Goal: Task Accomplishment & Management: Complete application form

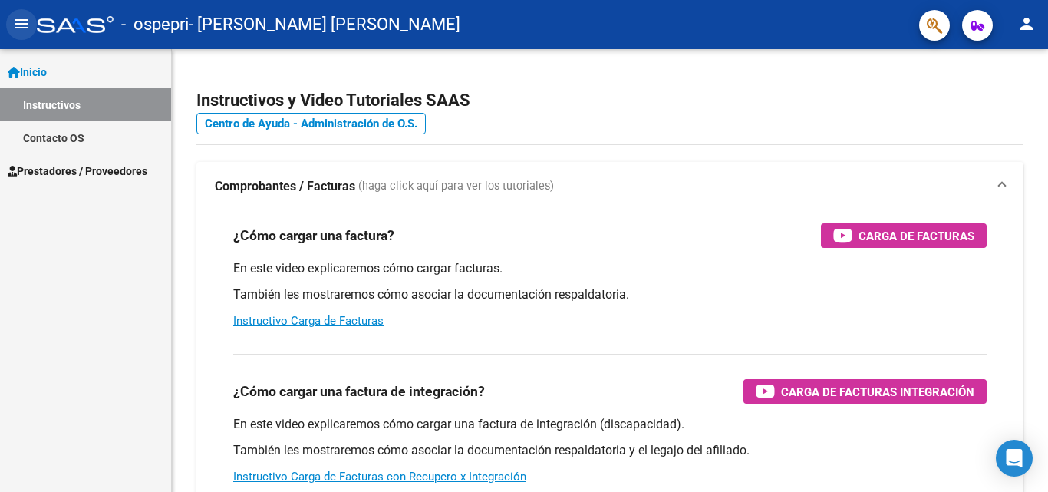
click at [18, 24] on mat-icon "menu" at bounding box center [21, 24] width 18 height 18
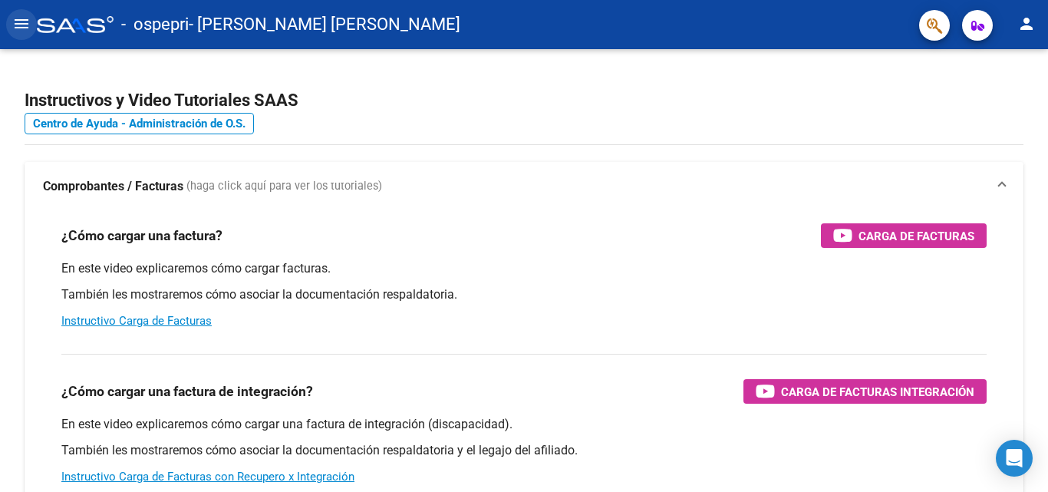
click at [18, 24] on mat-icon "menu" at bounding box center [21, 24] width 18 height 18
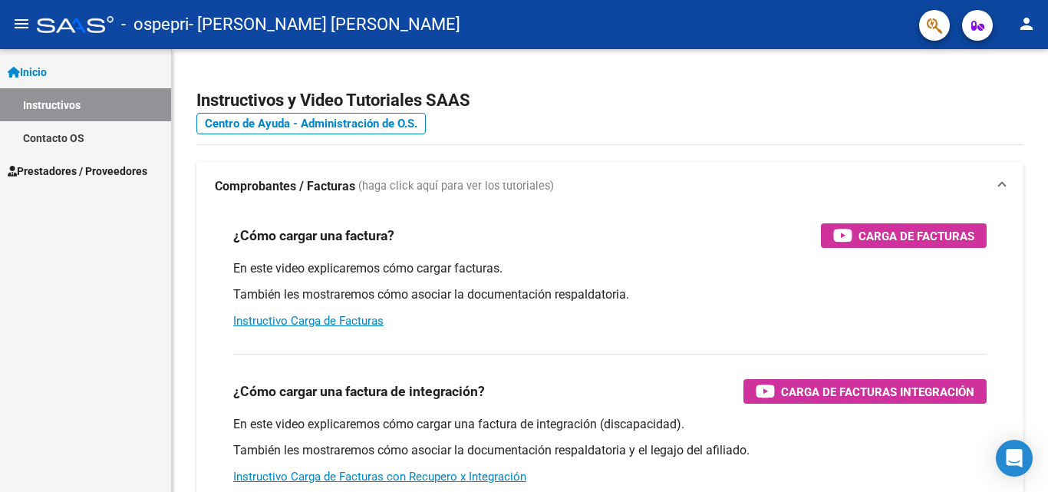
click at [57, 176] on span "Prestadores / Proveedores" at bounding box center [78, 171] width 140 height 17
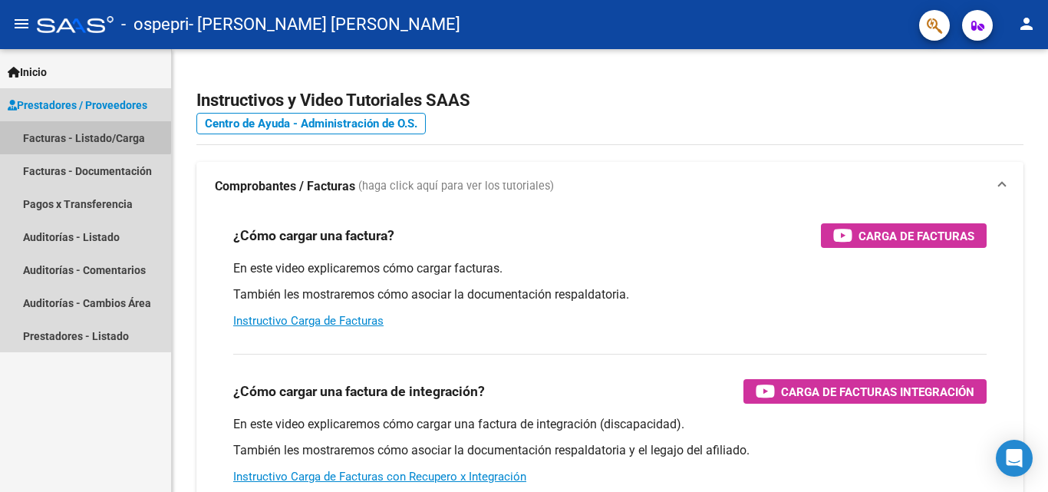
click at [71, 125] on link "Facturas - Listado/Carga" at bounding box center [85, 137] width 171 height 33
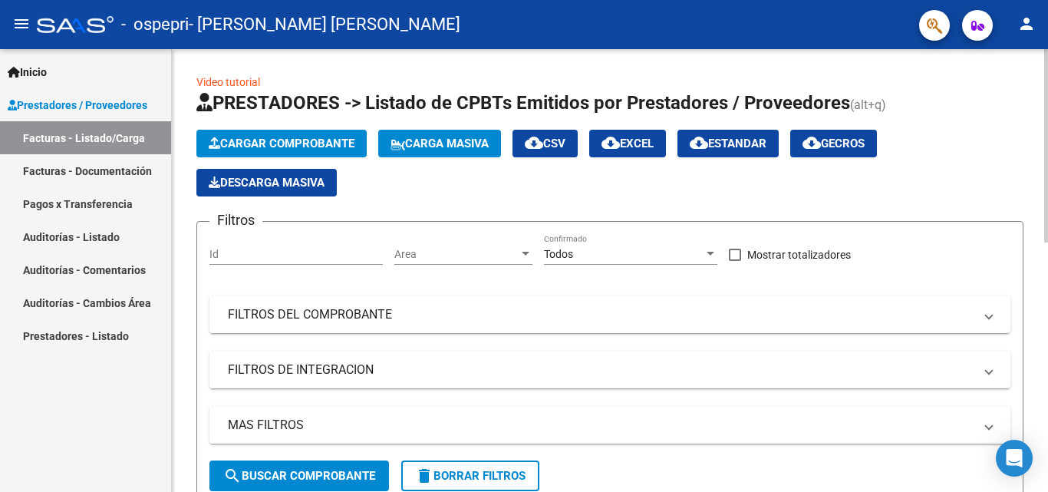
click at [426, 148] on span "Carga Masiva" at bounding box center [439, 144] width 98 height 14
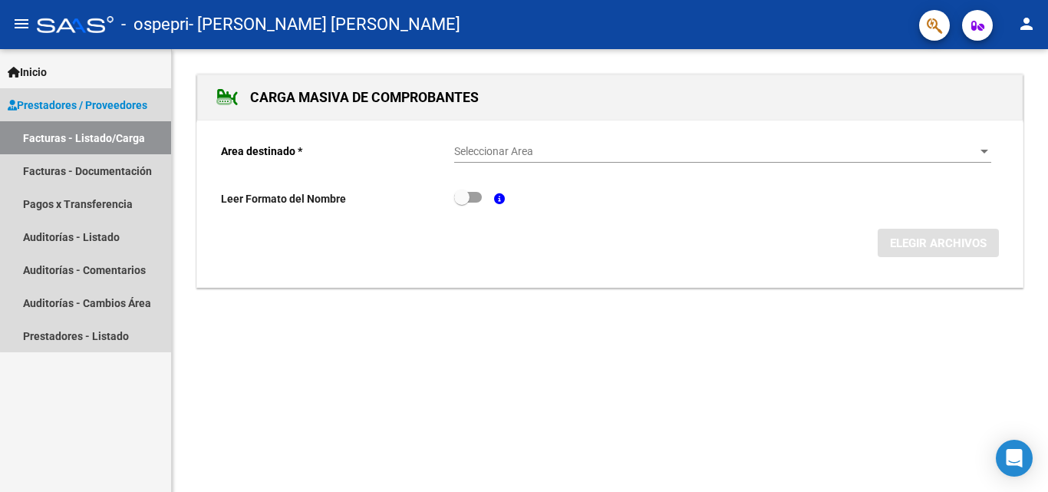
click at [146, 139] on link "Facturas - Listado/Carga" at bounding box center [85, 137] width 171 height 33
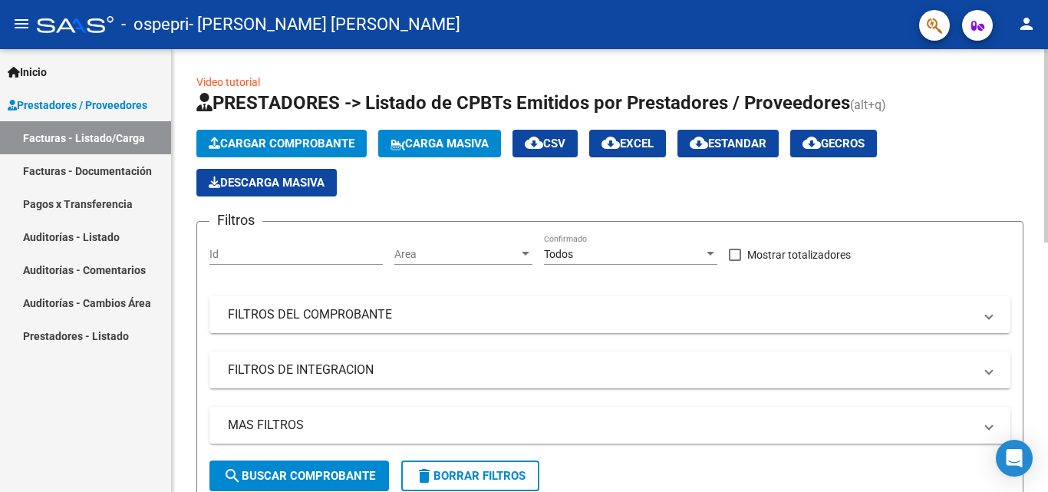
click at [347, 143] on span "Cargar Comprobante" at bounding box center [282, 144] width 146 height 14
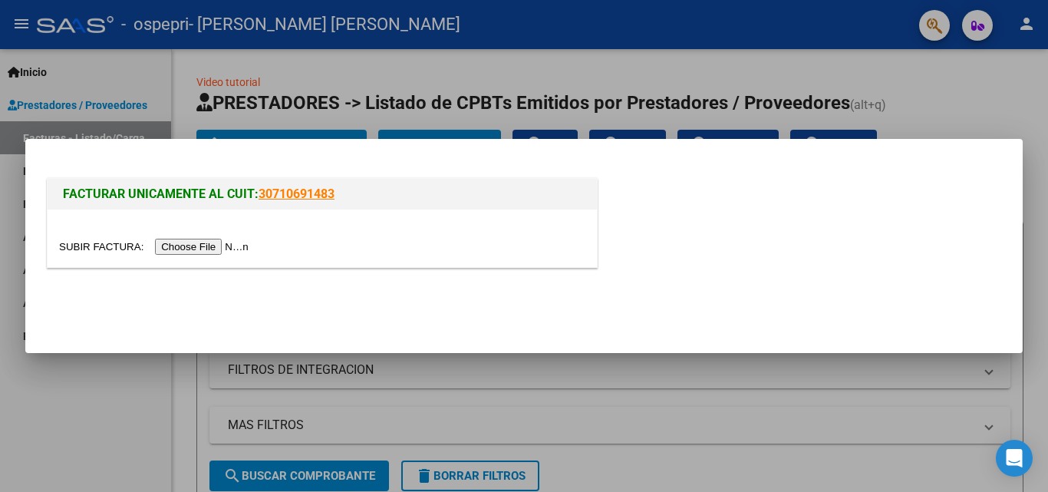
click at [184, 241] on input "file" at bounding box center [156, 247] width 194 height 16
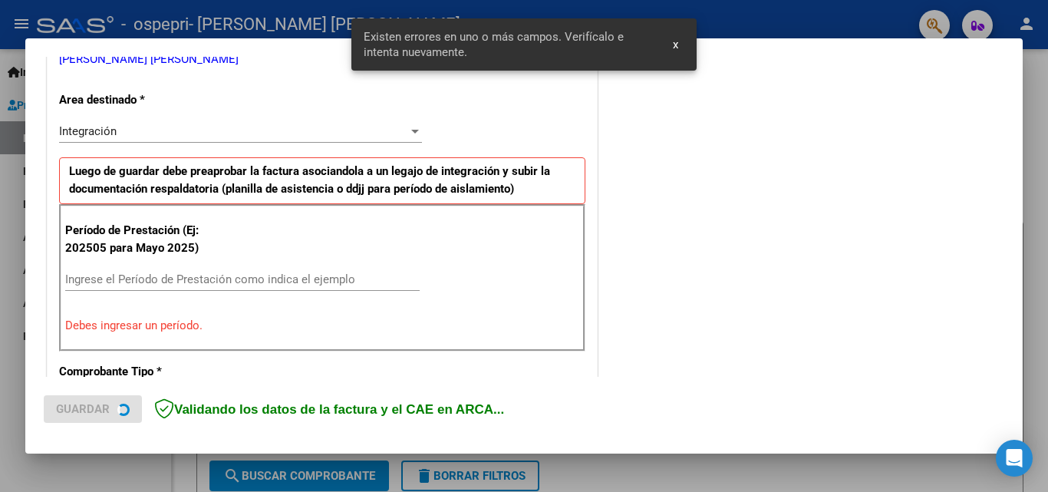
scroll to position [346, 0]
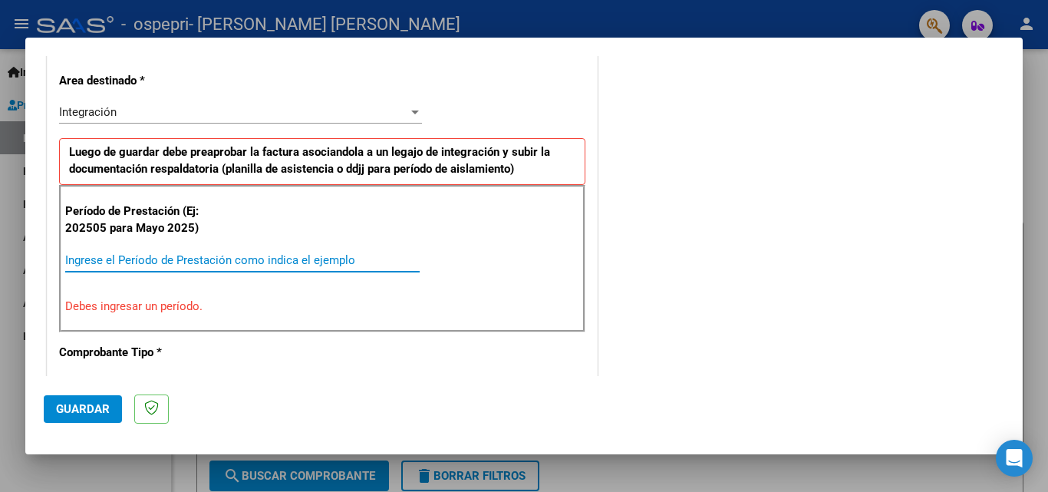
click at [176, 257] on input "Ingrese el Período de Prestación como indica el ejemplo" at bounding box center [242, 260] width 354 height 14
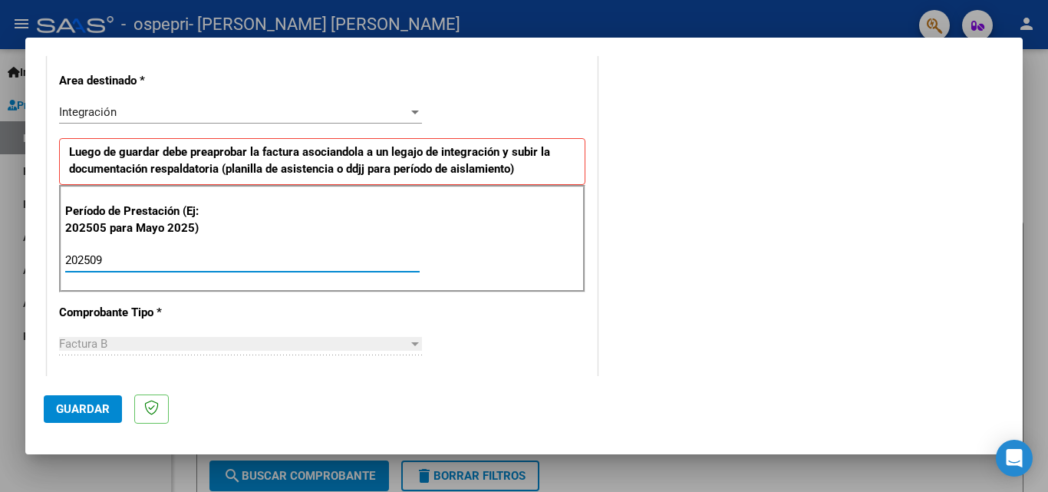
type input "202509"
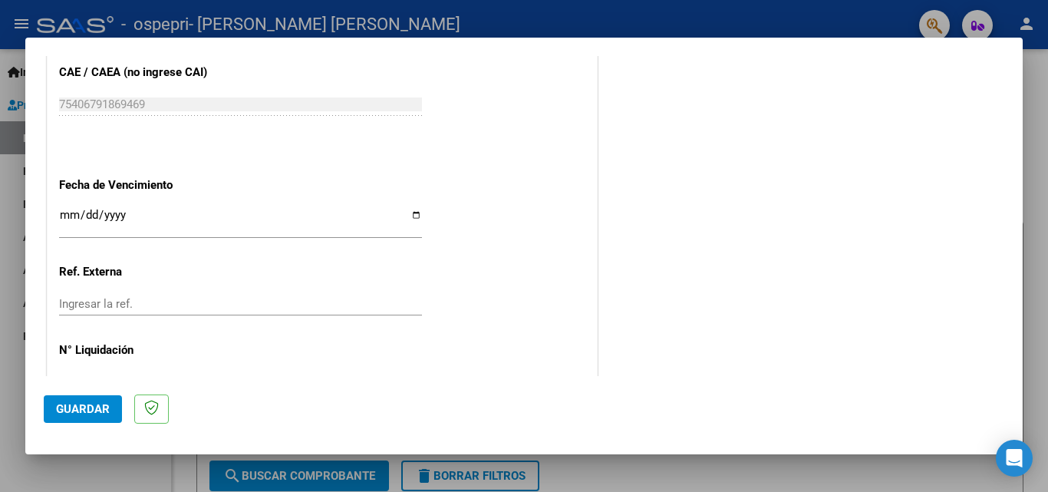
scroll to position [1030, 0]
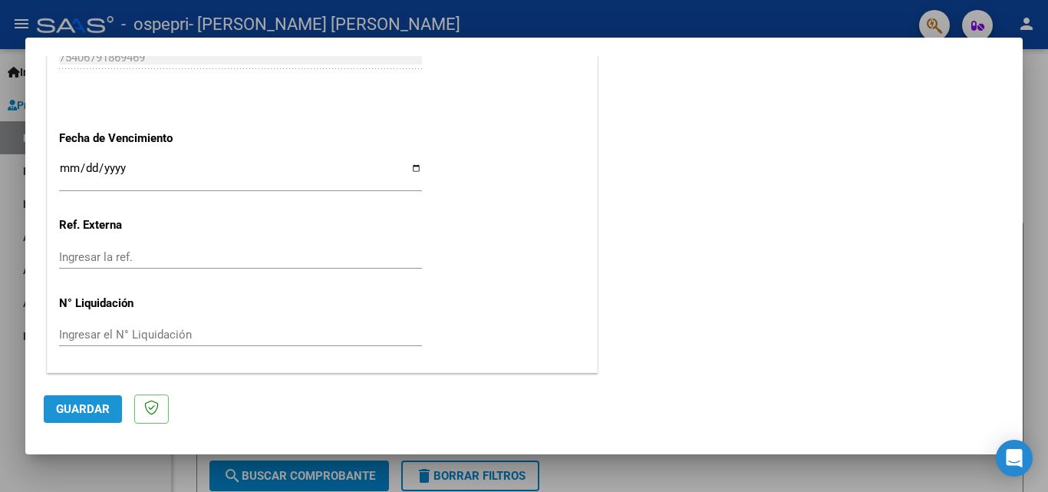
click at [89, 414] on span "Guardar" at bounding box center [83, 409] width 54 height 14
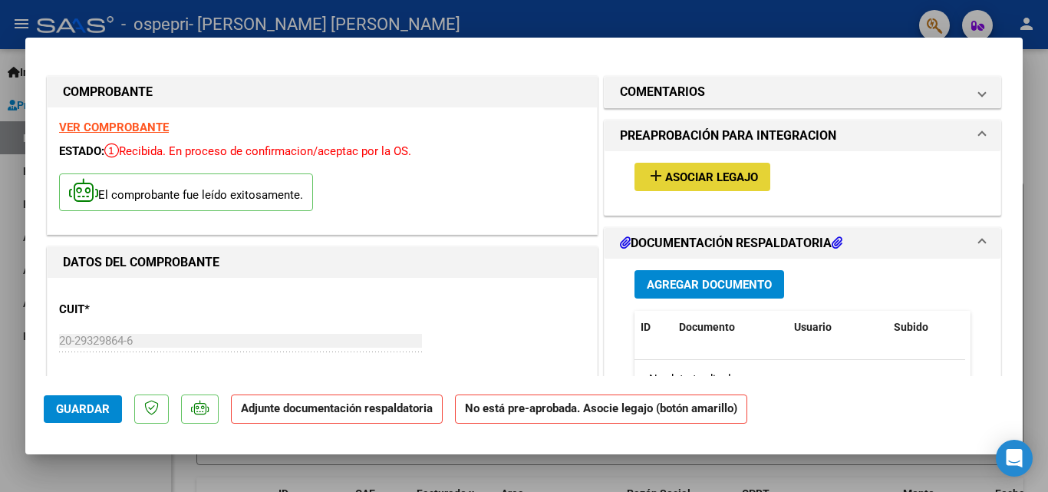
click at [700, 184] on span "Asociar Legajo" at bounding box center [711, 177] width 93 height 14
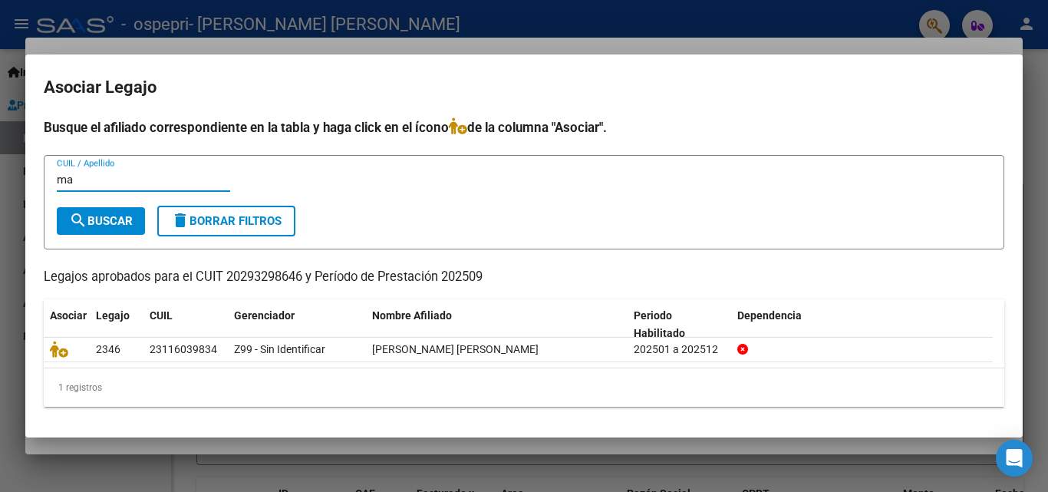
type input "m"
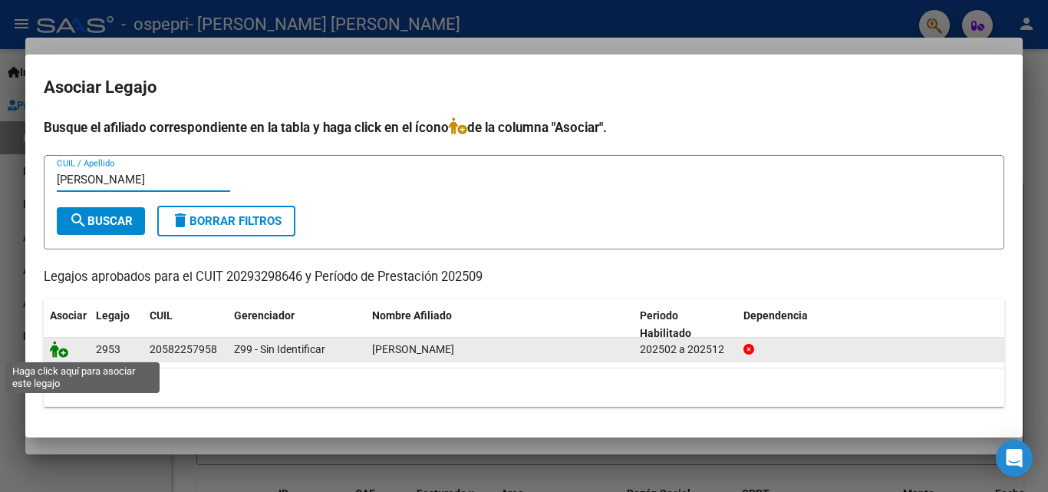
type input "[PERSON_NAME]"
click at [56, 351] on icon at bounding box center [59, 348] width 18 height 17
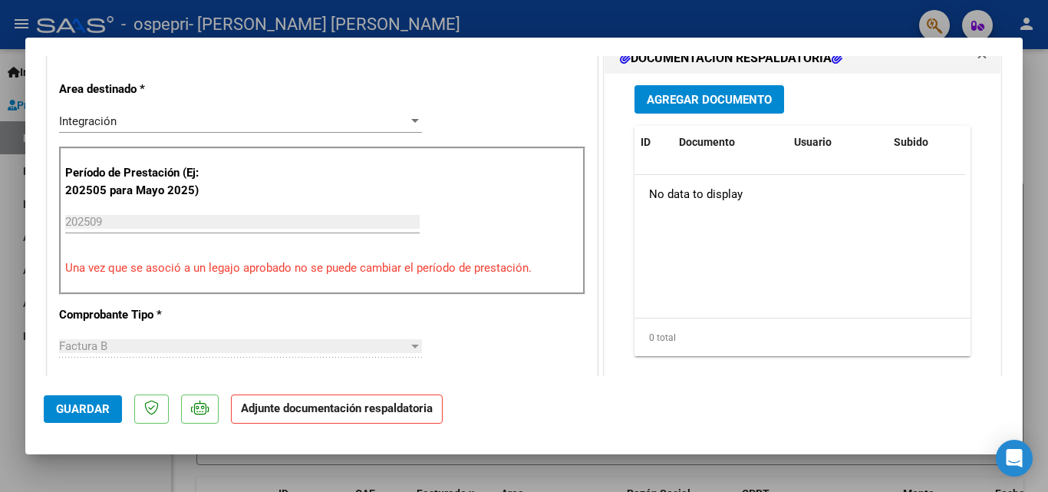
scroll to position [368, 0]
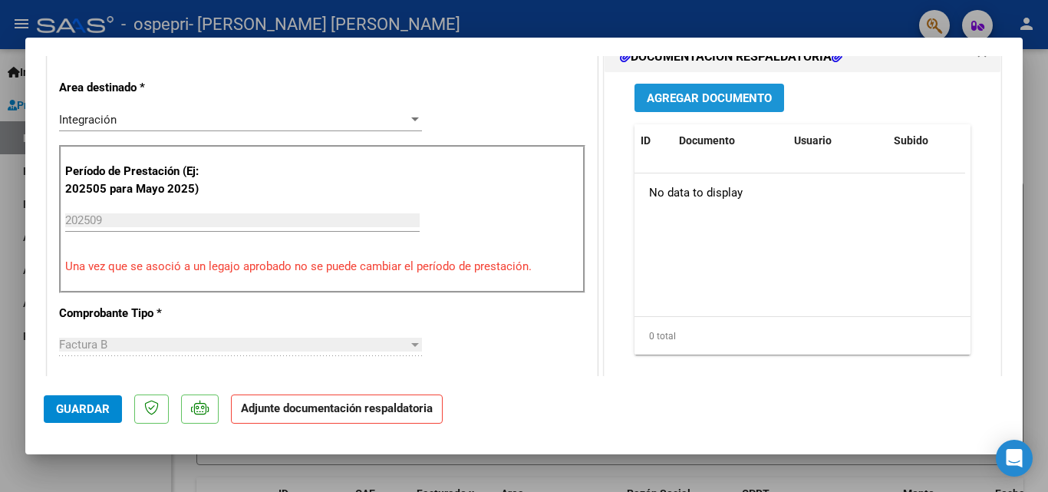
click at [729, 110] on button "Agregar Documento" at bounding box center [709, 98] width 150 height 28
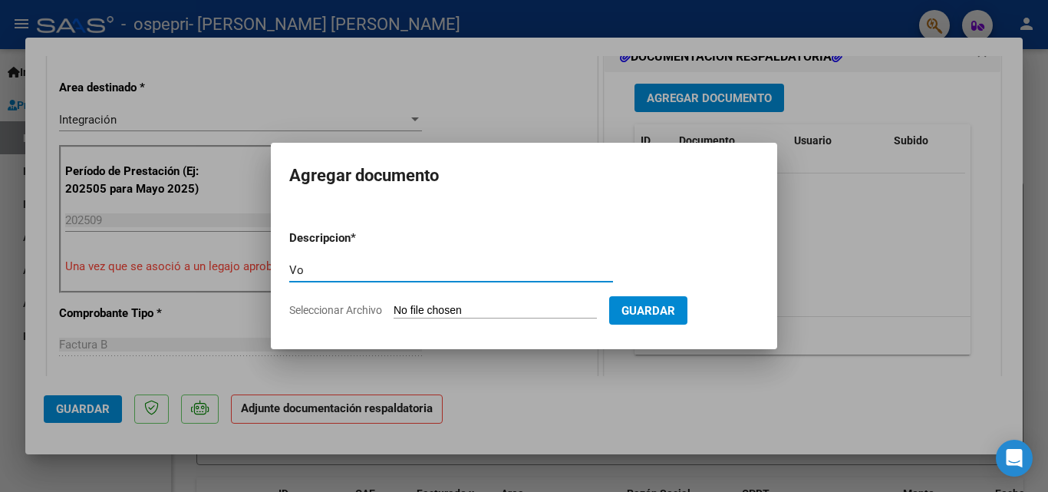
type input "V"
type input "Vouchers"
click at [440, 311] on input "Seleccionar Archivo" at bounding box center [494, 311] width 203 height 15
type input "C:\fakepath\Hernandez20251006_09104232.pdf"
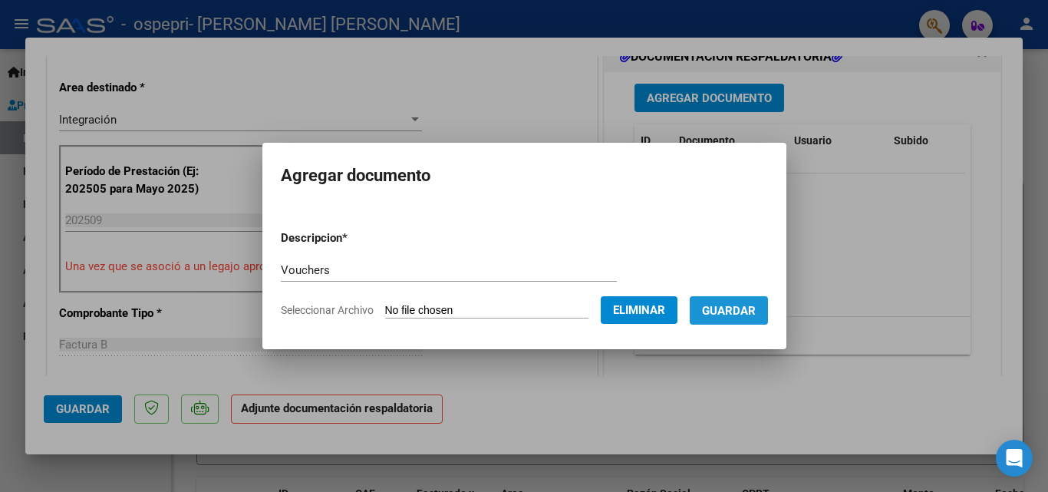
click at [721, 314] on span "Guardar" at bounding box center [729, 311] width 54 height 14
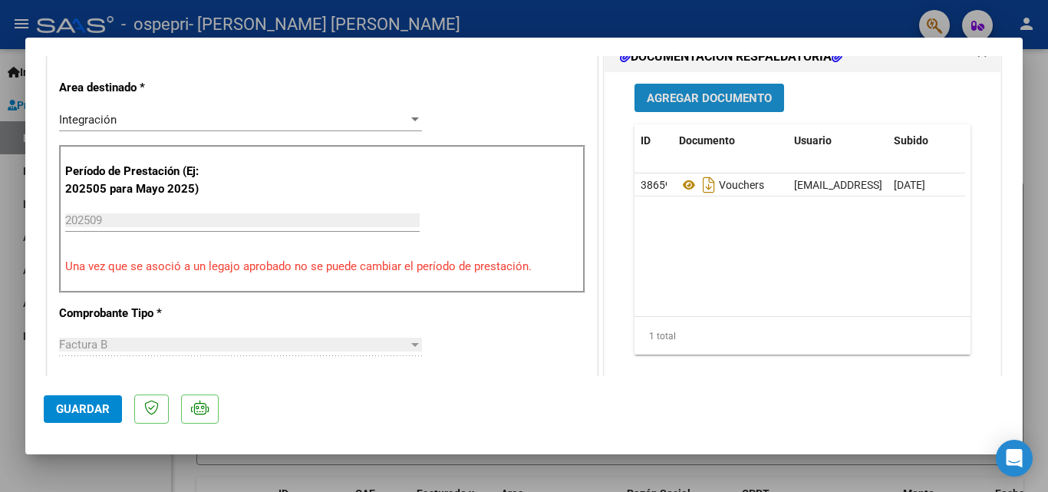
click at [739, 95] on span "Agregar Documento" at bounding box center [708, 98] width 125 height 14
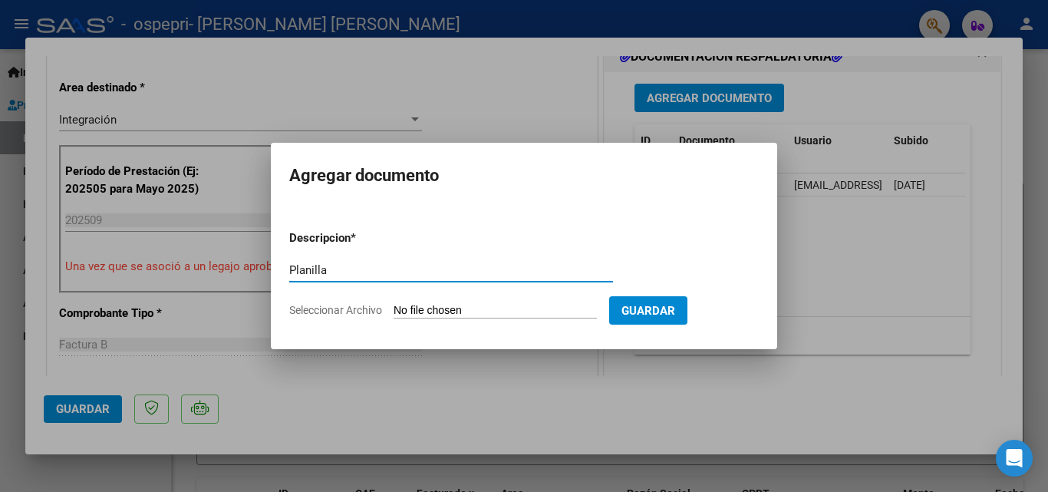
type input "Planilla"
click at [440, 304] on input "Seleccionar Archivo" at bounding box center [494, 311] width 203 height 15
type input "C:\fakepath\Discapacidad sep.xlsx"
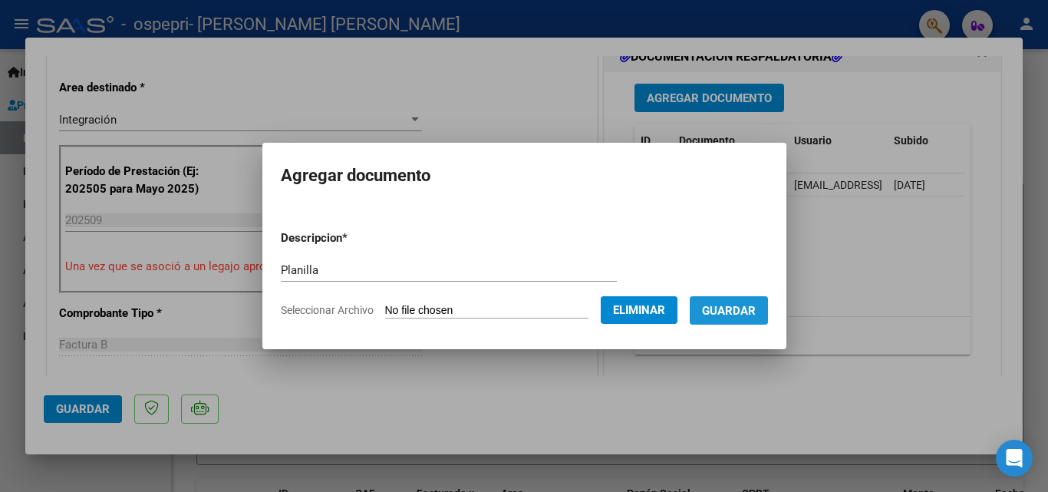
click at [725, 305] on span "Guardar" at bounding box center [729, 311] width 54 height 14
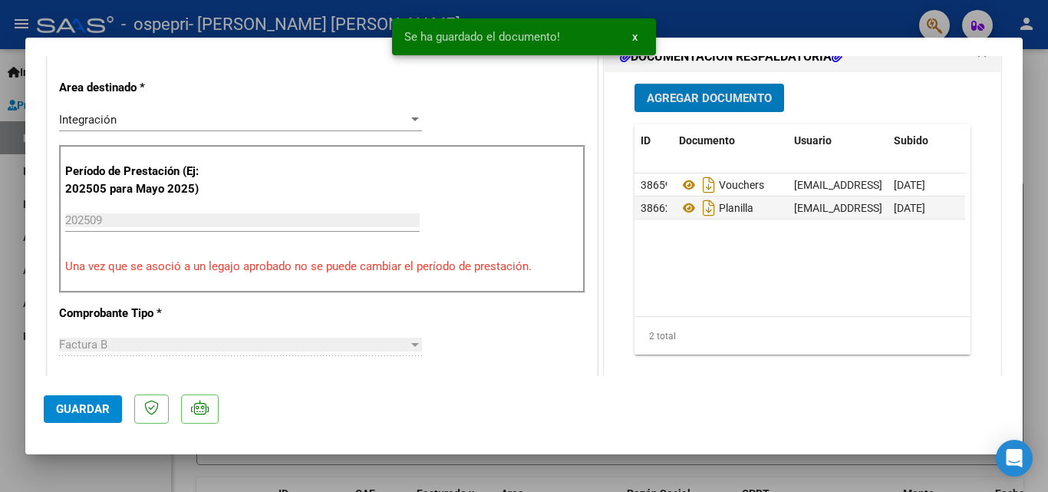
click at [68, 405] on span "Guardar" at bounding box center [83, 409] width 54 height 14
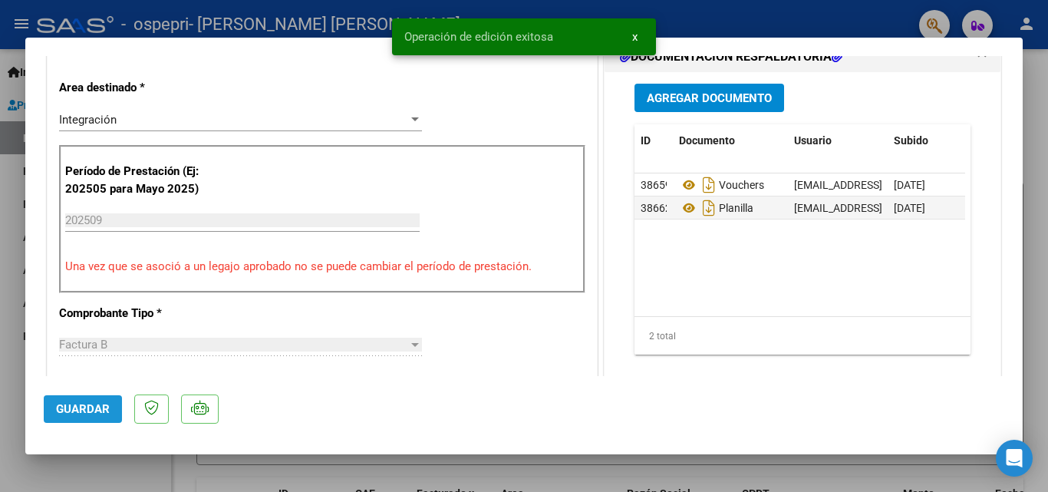
click at [94, 407] on span "Guardar" at bounding box center [83, 409] width 54 height 14
click at [495, 472] on div at bounding box center [524, 246] width 1048 height 492
type input "$ 0,00"
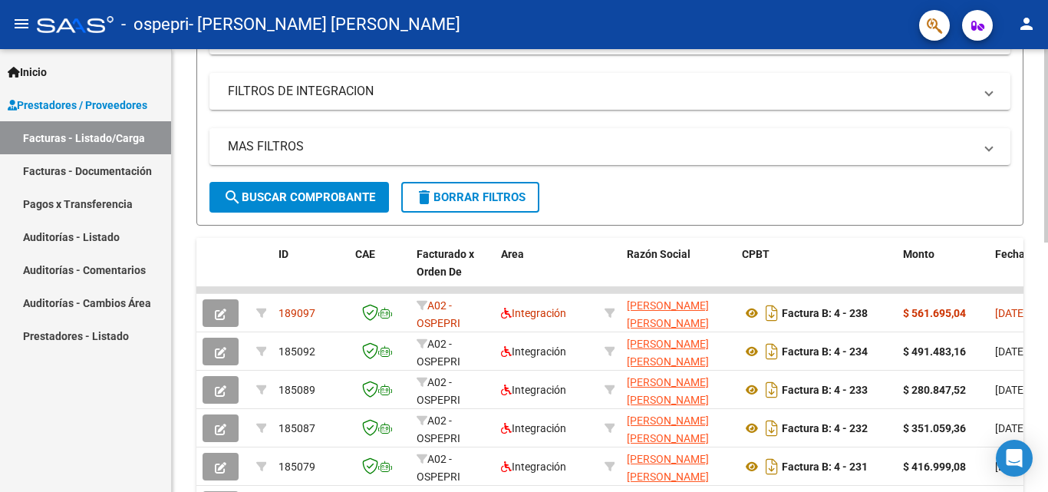
scroll to position [298, 0]
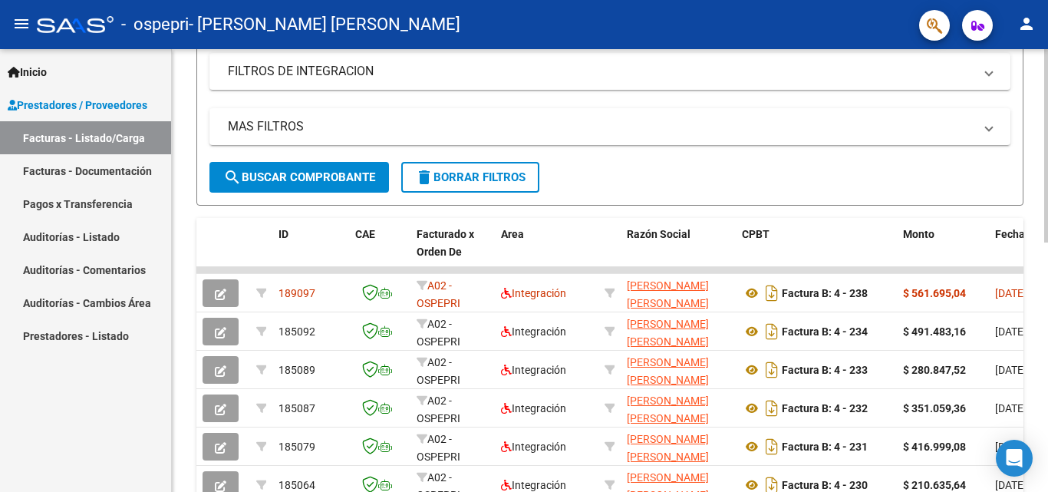
click at [1047, 331] on div at bounding box center [1046, 279] width 4 height 193
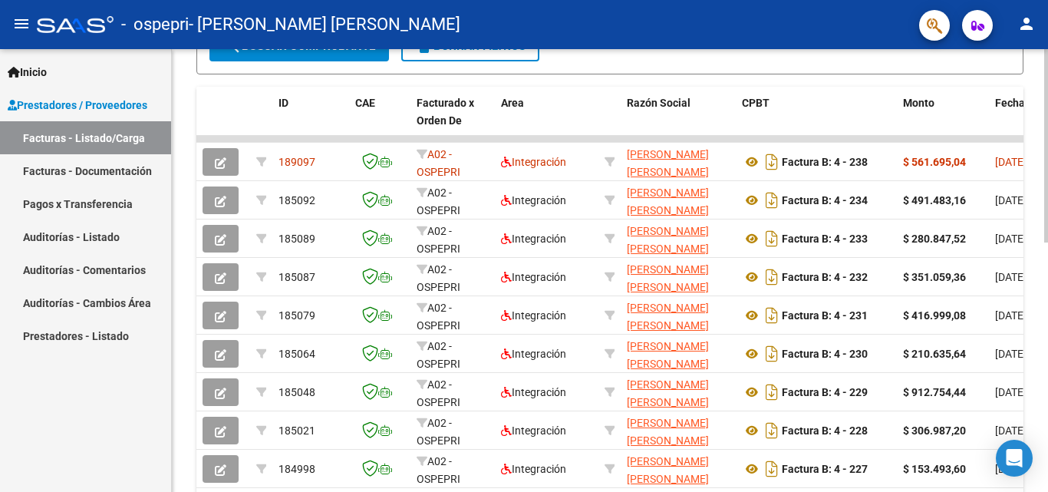
scroll to position [433, 0]
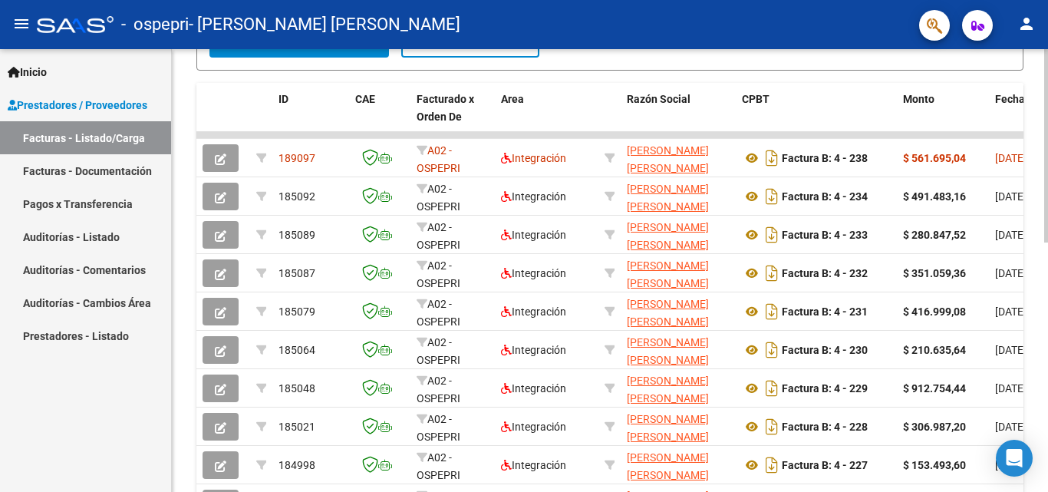
click at [1039, 257] on div "Video tutorial PRESTADORES -> Listado de CPBTs Emitidos por Prestadores / Prove…" at bounding box center [612, 115] width 880 height 999
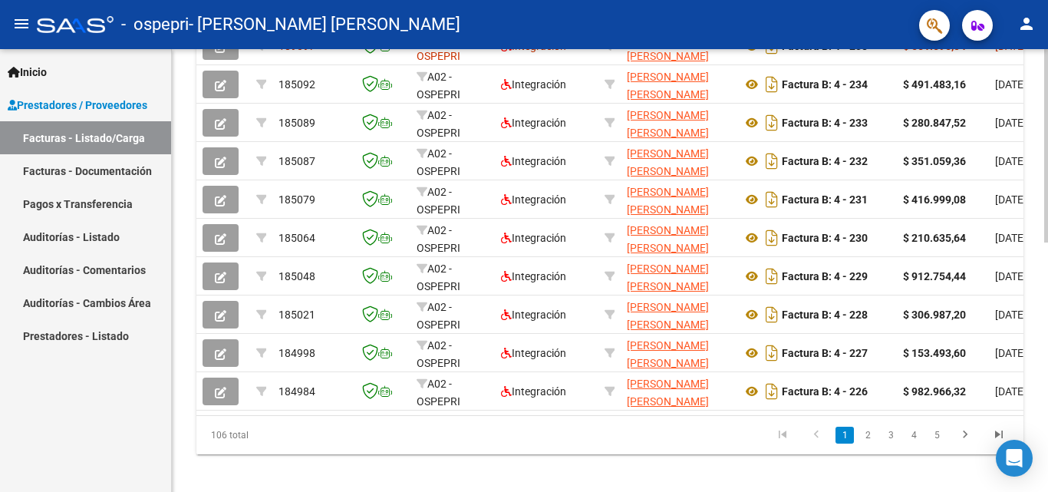
scroll to position [569, 0]
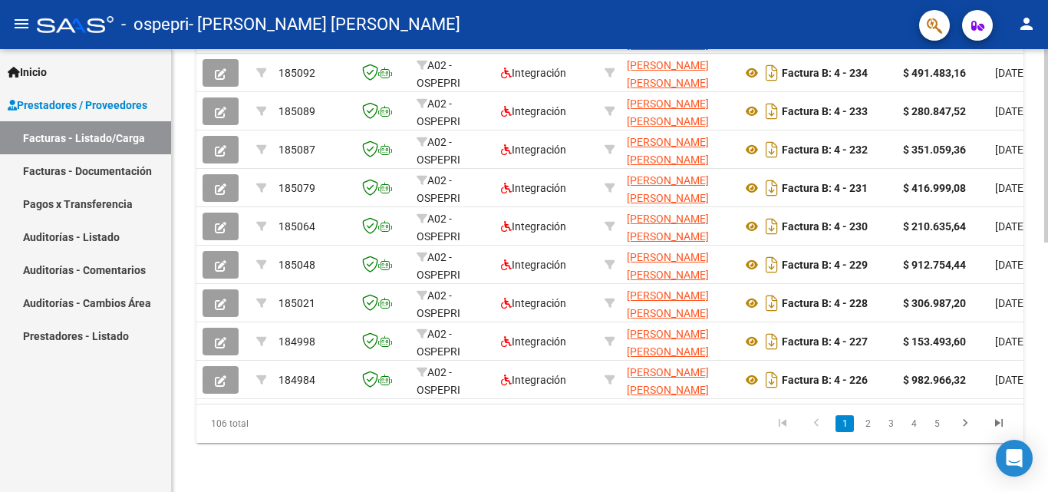
click at [1046, 473] on div at bounding box center [1046, 394] width 4 height 193
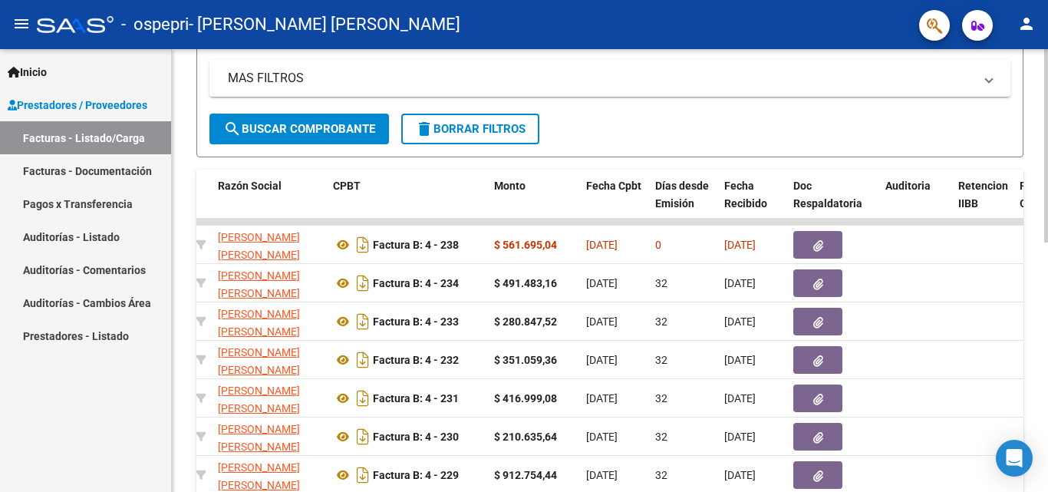
scroll to position [324, 0]
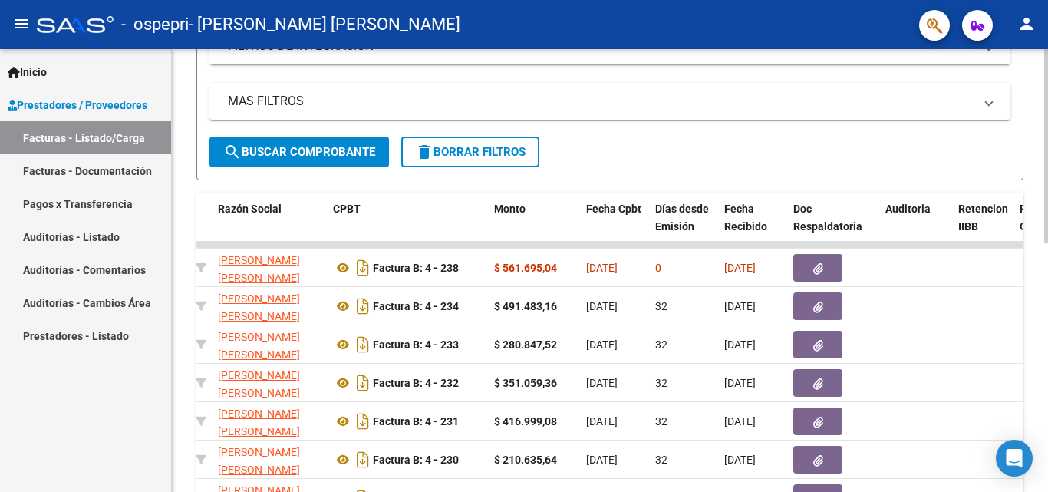
click at [1047, 275] on div at bounding box center [1046, 290] width 4 height 193
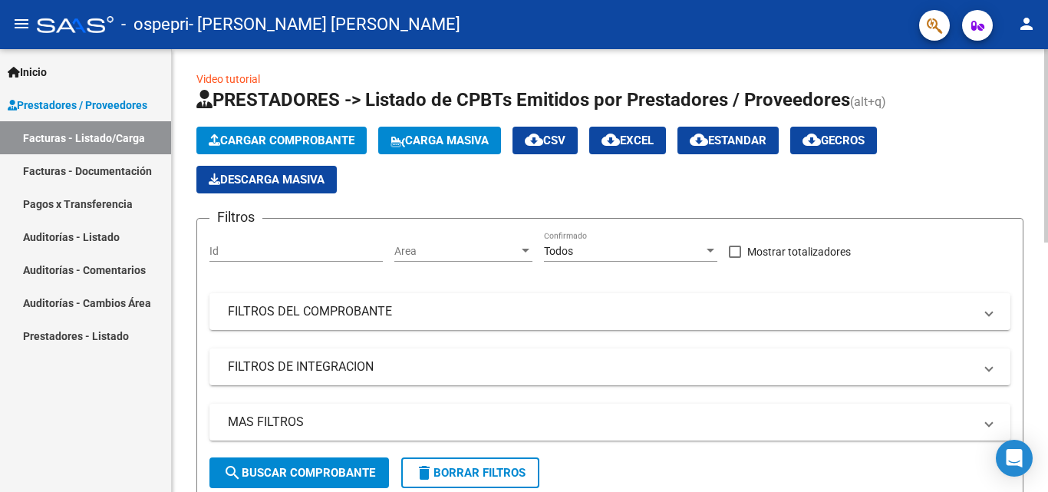
scroll to position [0, 0]
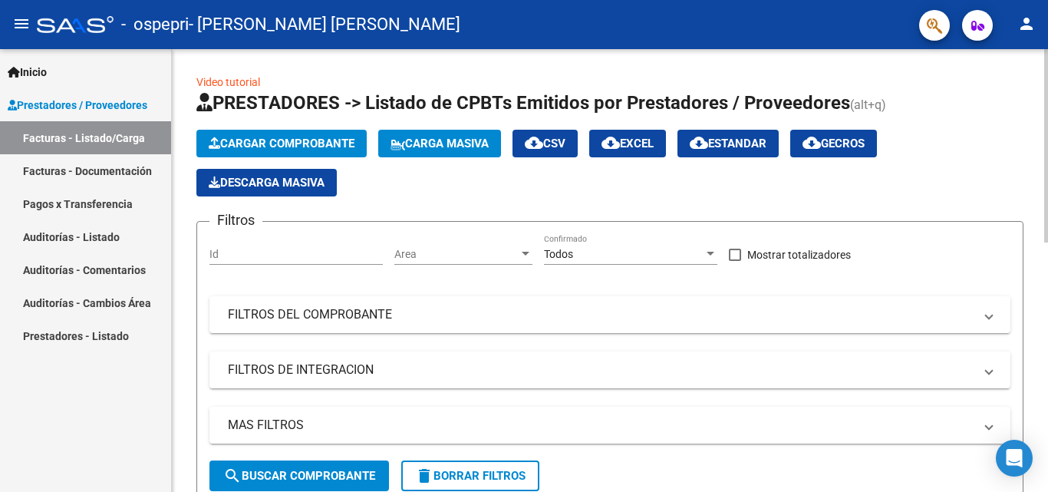
click at [241, 140] on span "Cargar Comprobante" at bounding box center [282, 144] width 146 height 14
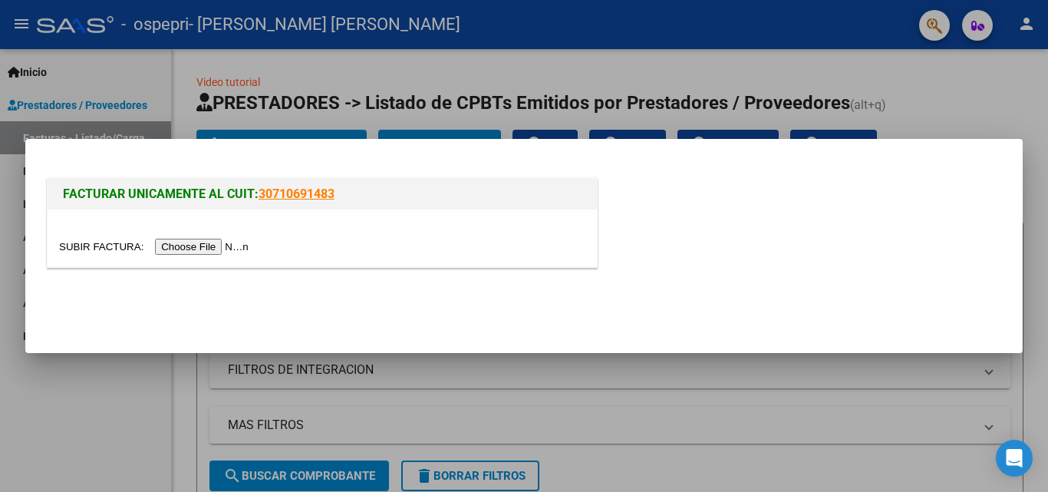
click at [182, 242] on input "file" at bounding box center [156, 247] width 194 height 16
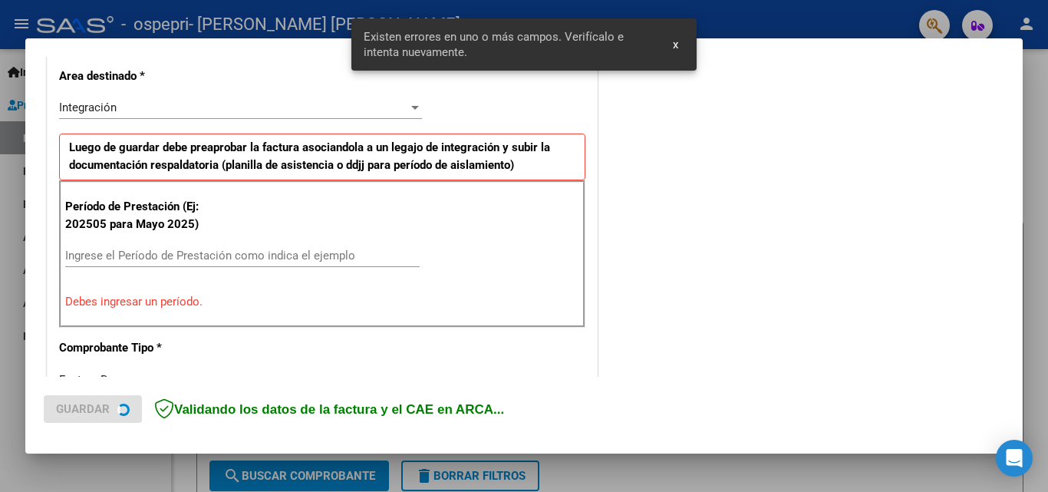
scroll to position [374, 0]
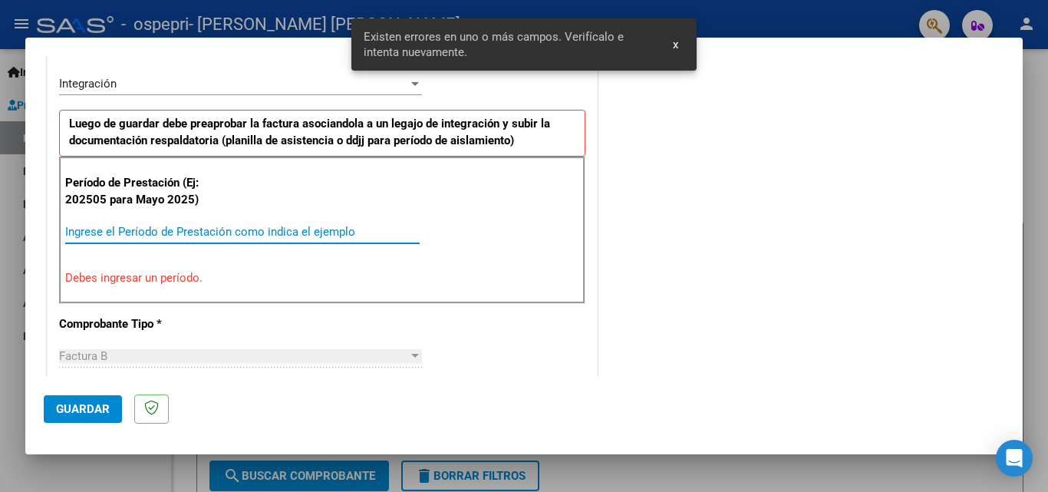
click at [135, 225] on input "Ingrese el Período de Prestación como indica el ejemplo" at bounding box center [242, 232] width 354 height 14
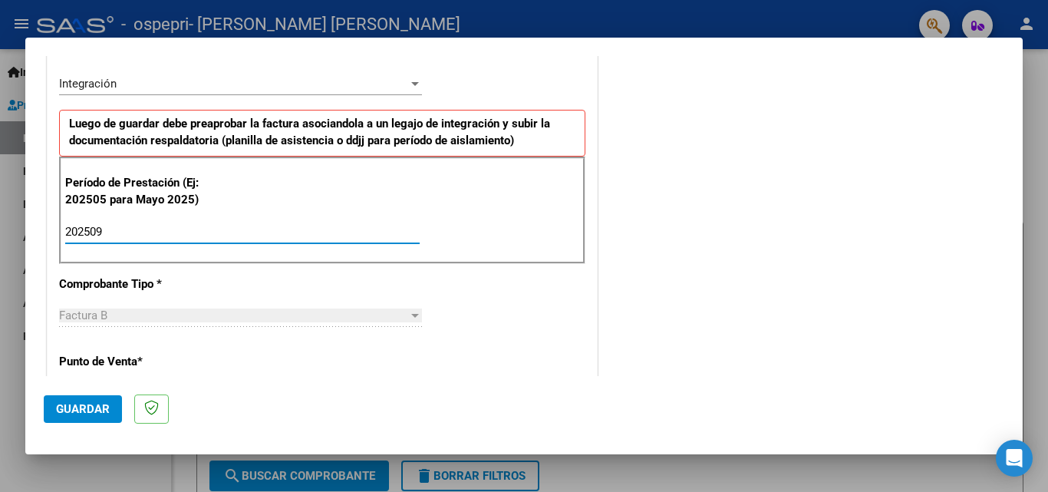
type input "202509"
click at [71, 410] on span "Guardar" at bounding box center [83, 409] width 54 height 14
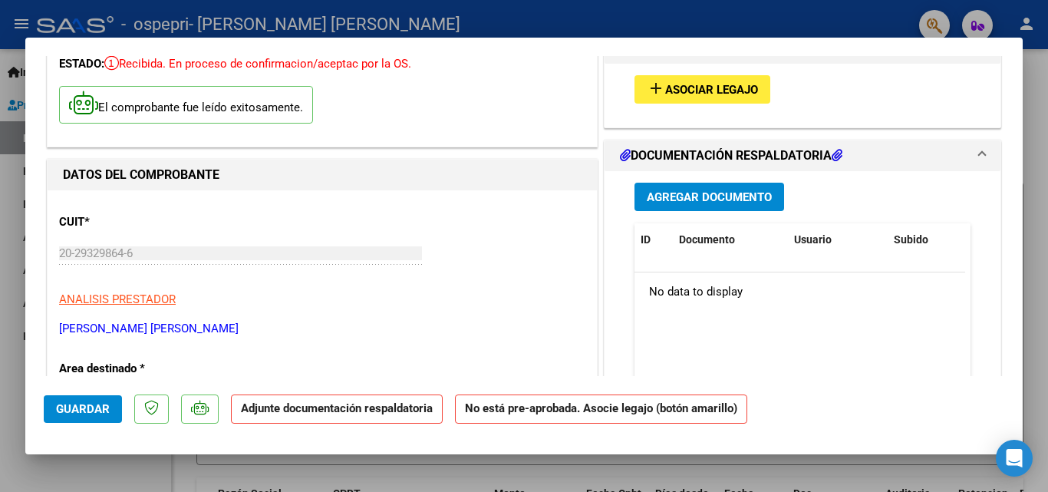
scroll to position [63, 0]
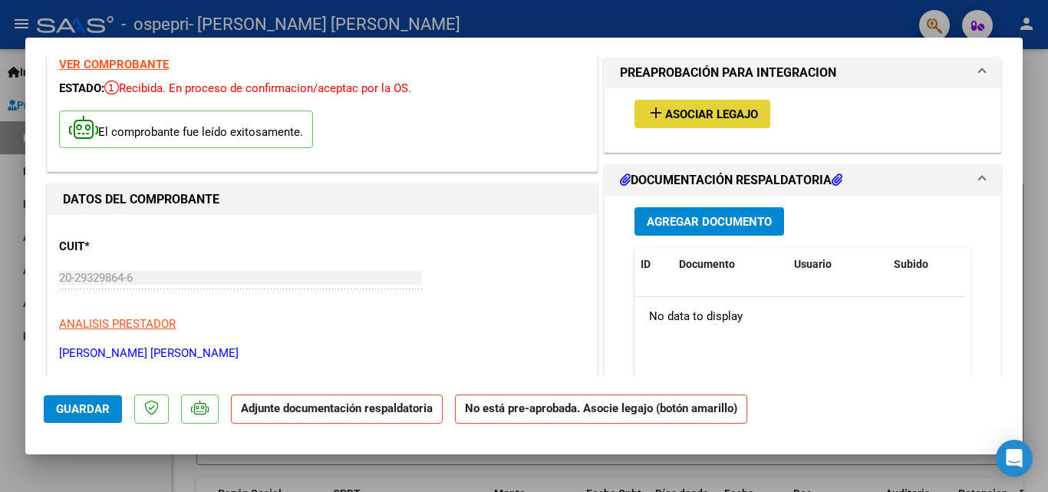
click at [728, 125] on button "add Asociar Legajo" at bounding box center [702, 114] width 136 height 28
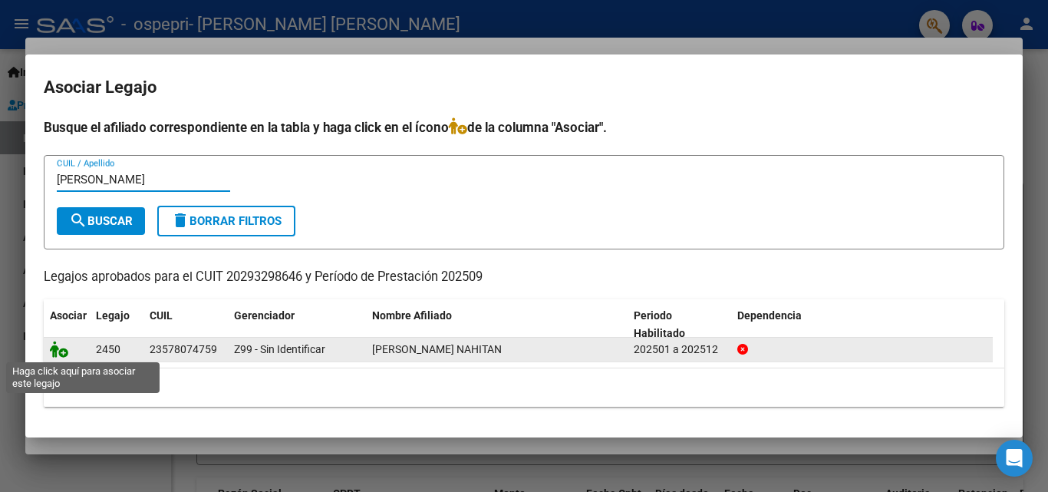
type input "[PERSON_NAME]"
click at [54, 350] on icon at bounding box center [59, 348] width 18 height 17
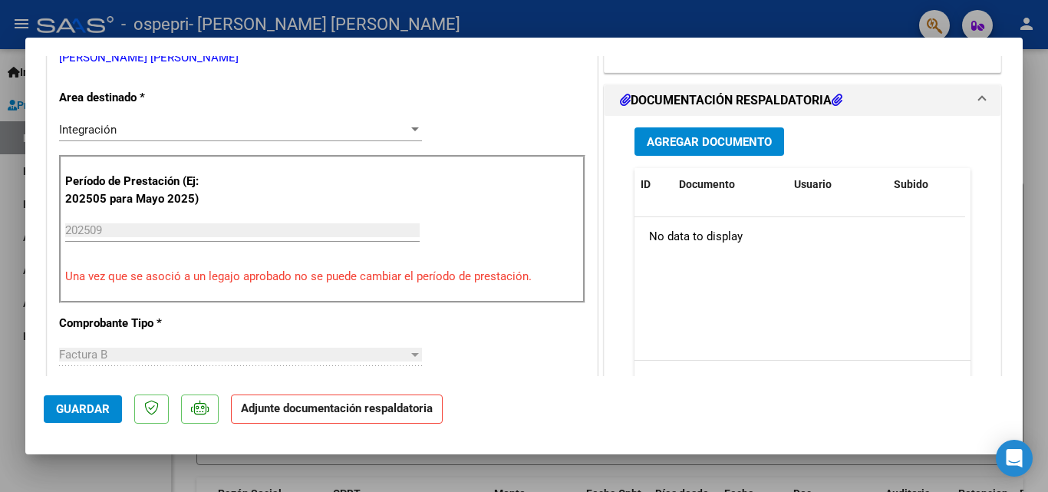
scroll to position [369, 0]
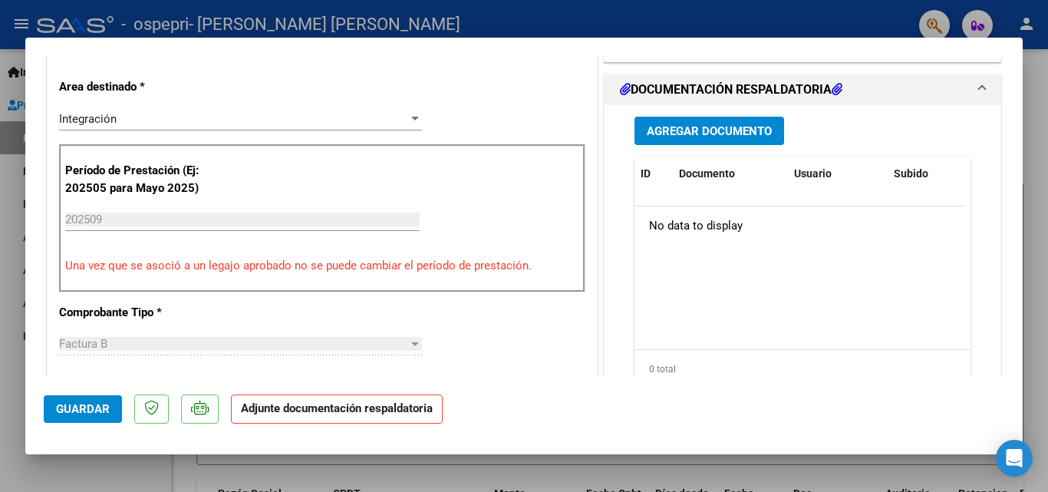
click at [758, 124] on span "Agregar Documento" at bounding box center [708, 131] width 125 height 14
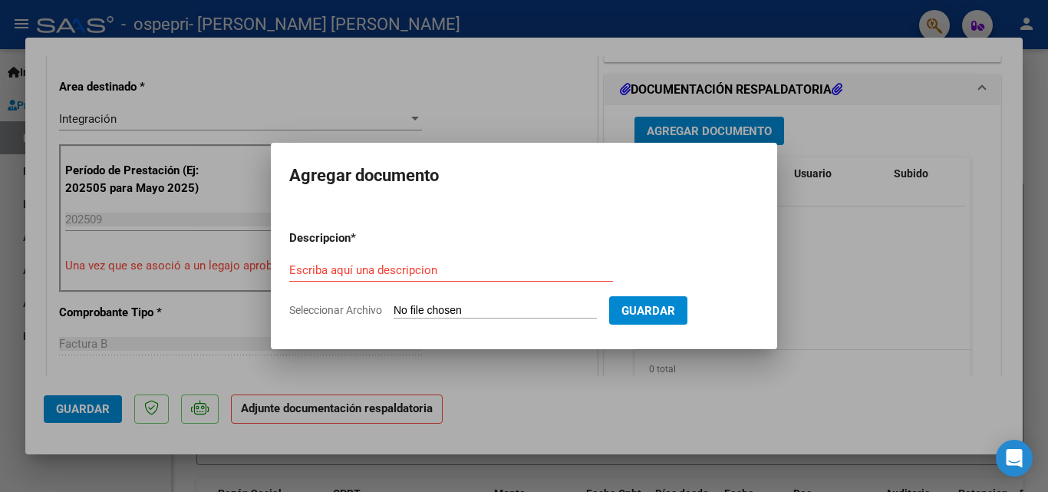
click at [456, 309] on input "Seleccionar Archivo" at bounding box center [494, 311] width 203 height 15
type input "C:\fakepath\Perez20251006_09373500.pdf"
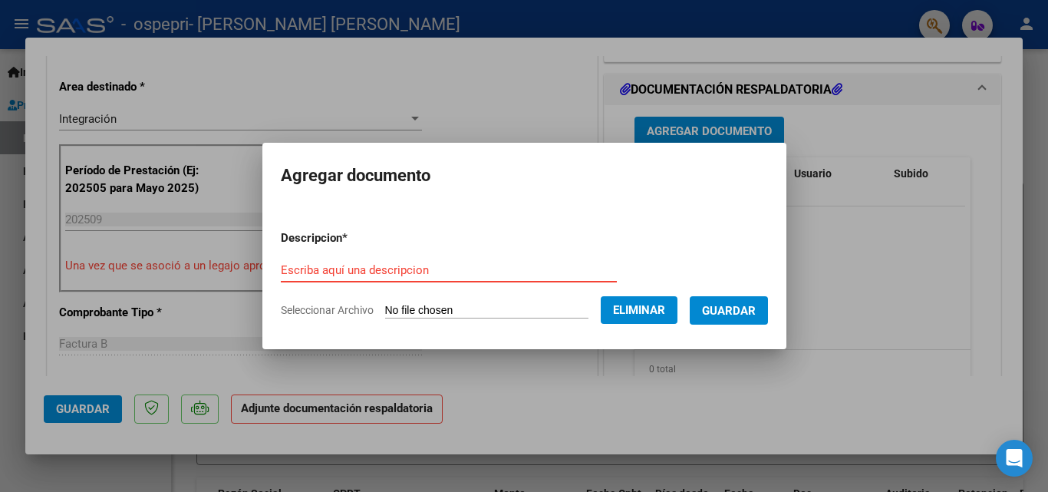
click at [324, 263] on input "Escriba aquí una descripcion" at bounding box center [449, 270] width 336 height 14
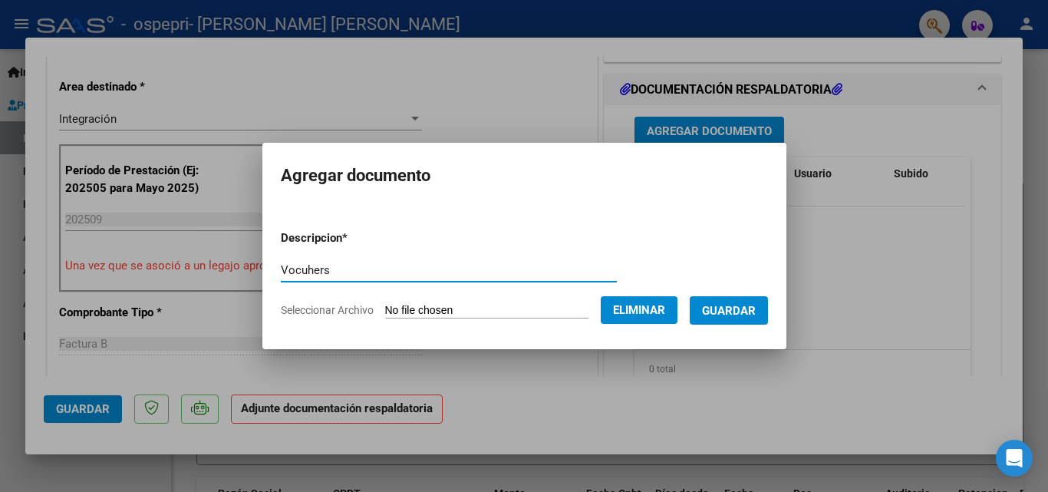
type input "Vocuhers"
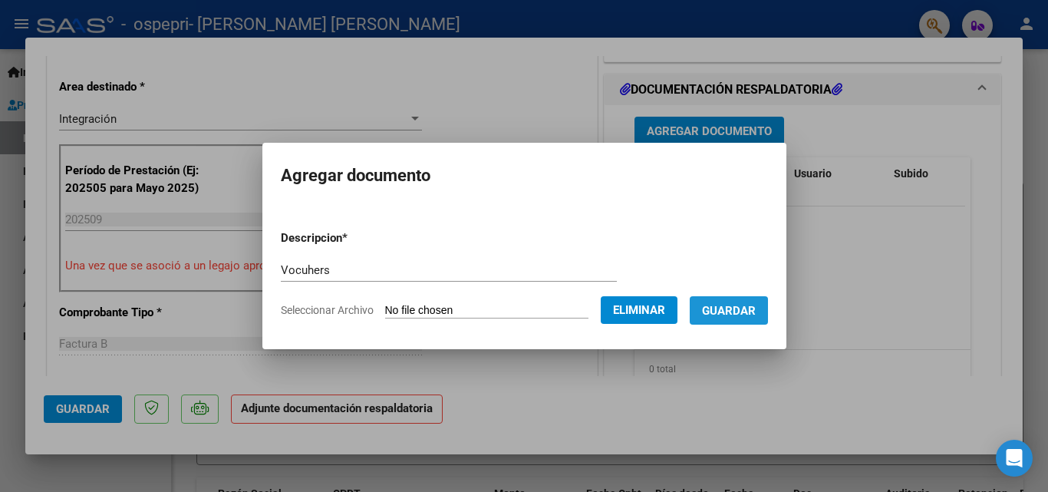
click at [720, 320] on button "Guardar" at bounding box center [728, 310] width 78 height 28
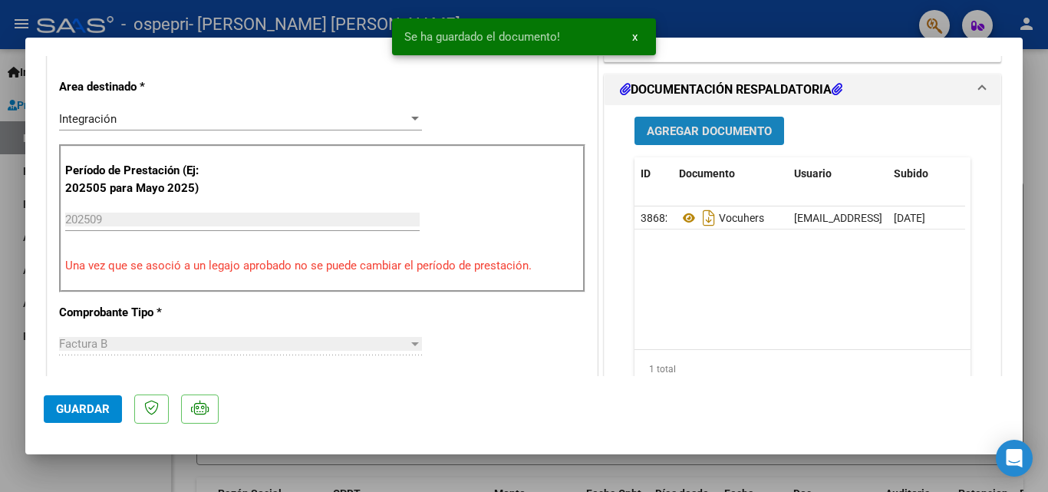
click at [718, 124] on span "Agregar Documento" at bounding box center [708, 131] width 125 height 14
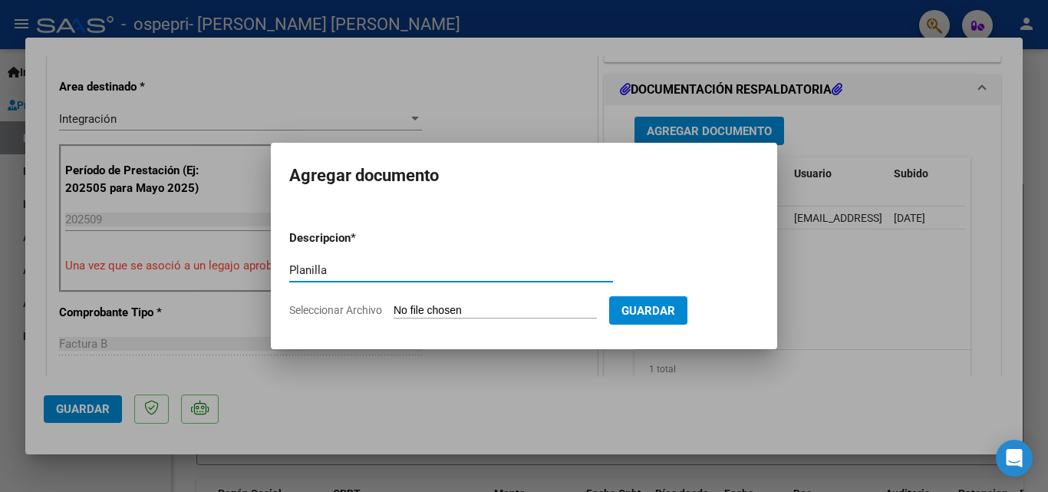
type input "Planilla"
click at [423, 304] on input "Seleccionar Archivo" at bounding box center [494, 311] width 203 height 15
type input "C:\fakepath\Discapacidad sep.xlsx"
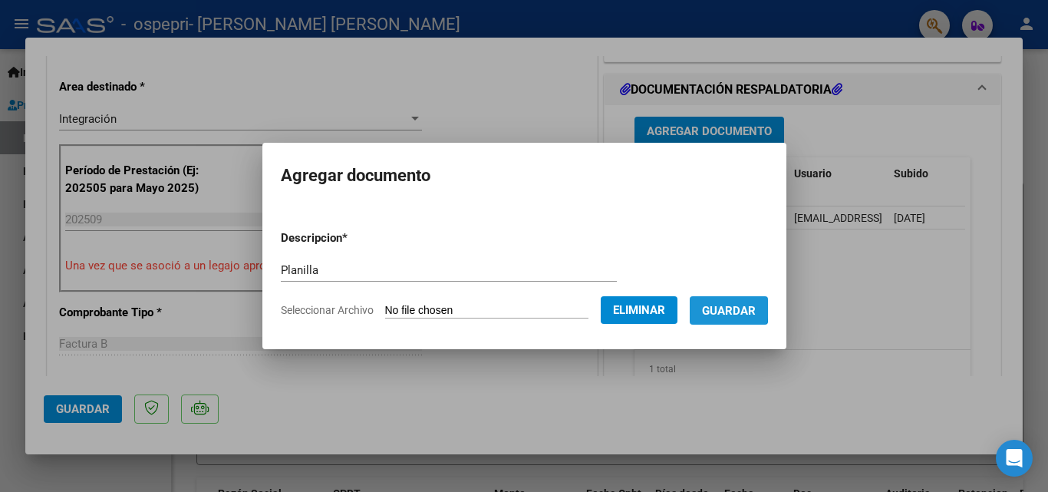
click at [703, 308] on span "Guardar" at bounding box center [729, 311] width 54 height 14
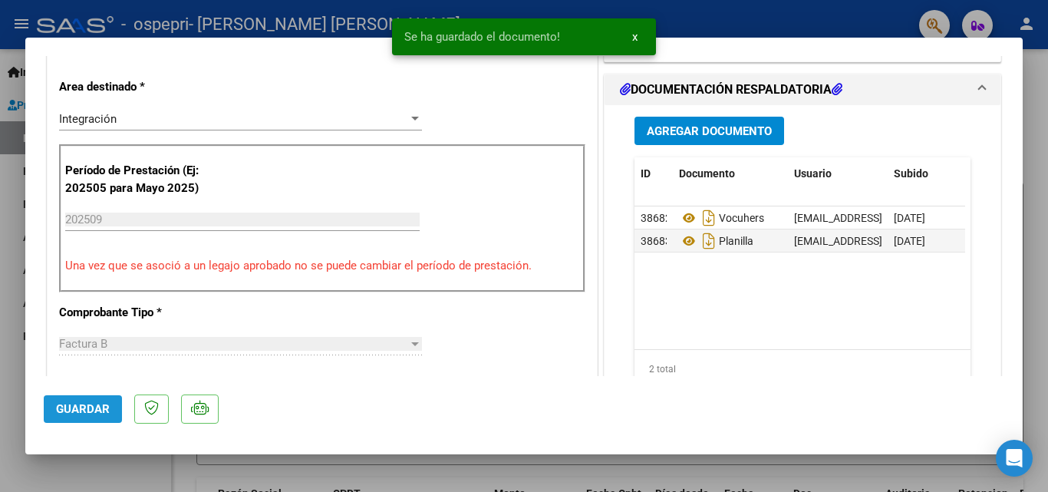
click at [108, 413] on span "Guardar" at bounding box center [83, 409] width 54 height 14
type input "$ 0,00"
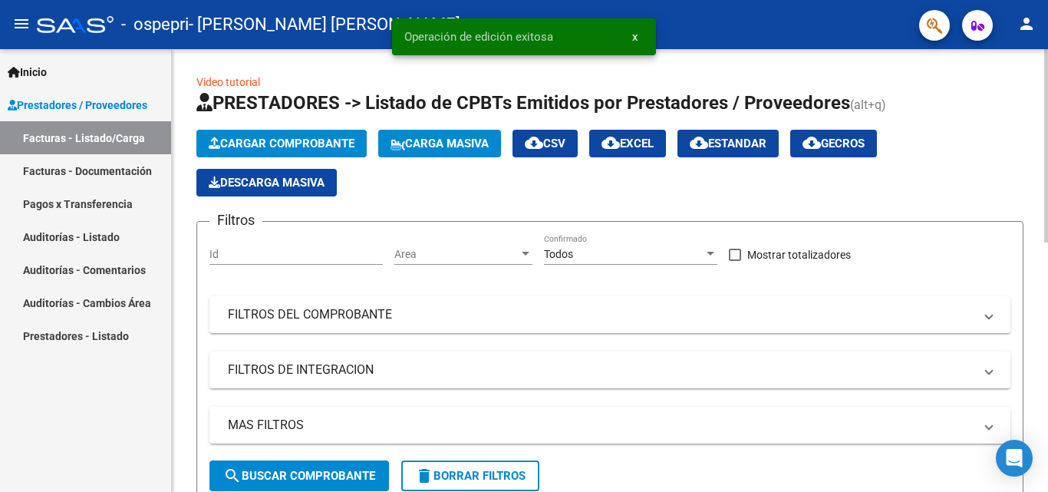
scroll to position [442, 0]
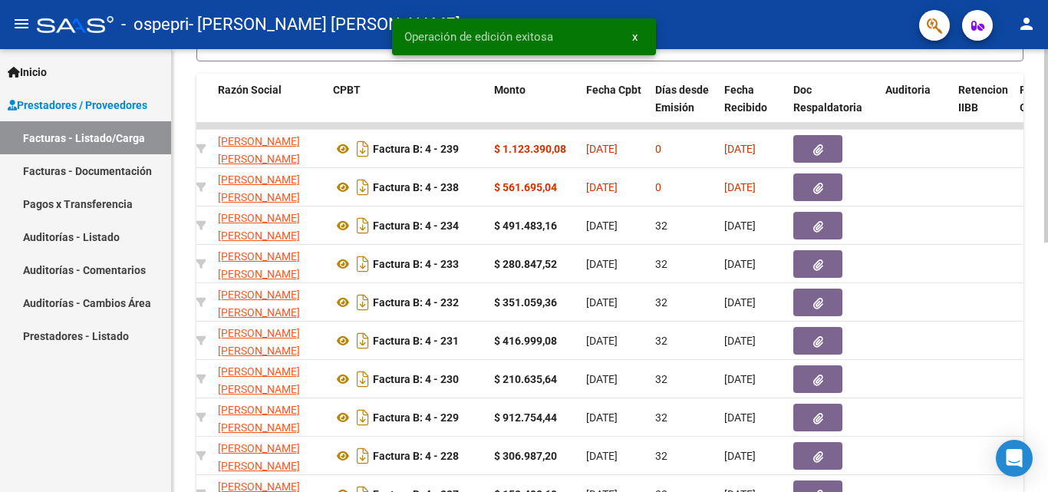
click at [1046, 353] on div at bounding box center [1046, 270] width 4 height 442
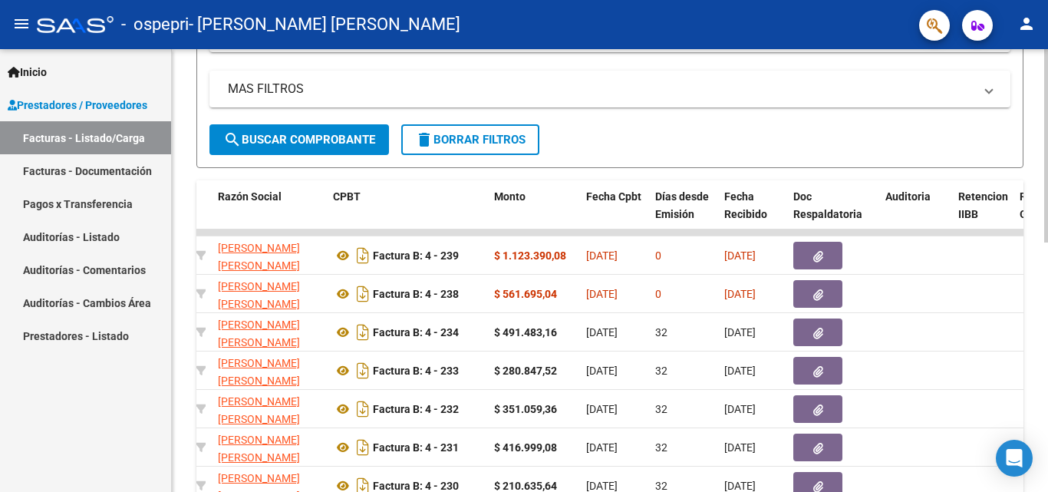
scroll to position [285, 0]
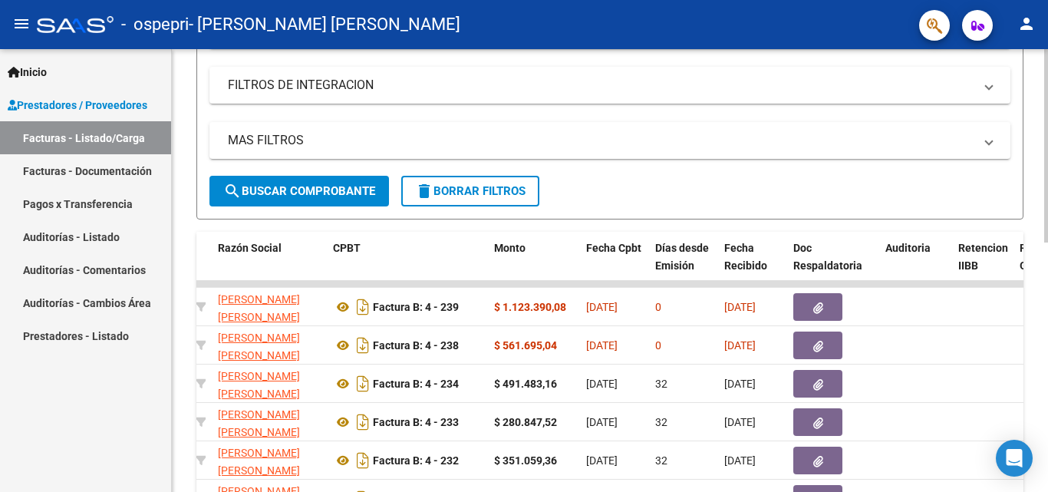
click at [1044, 222] on div at bounding box center [1046, 272] width 4 height 193
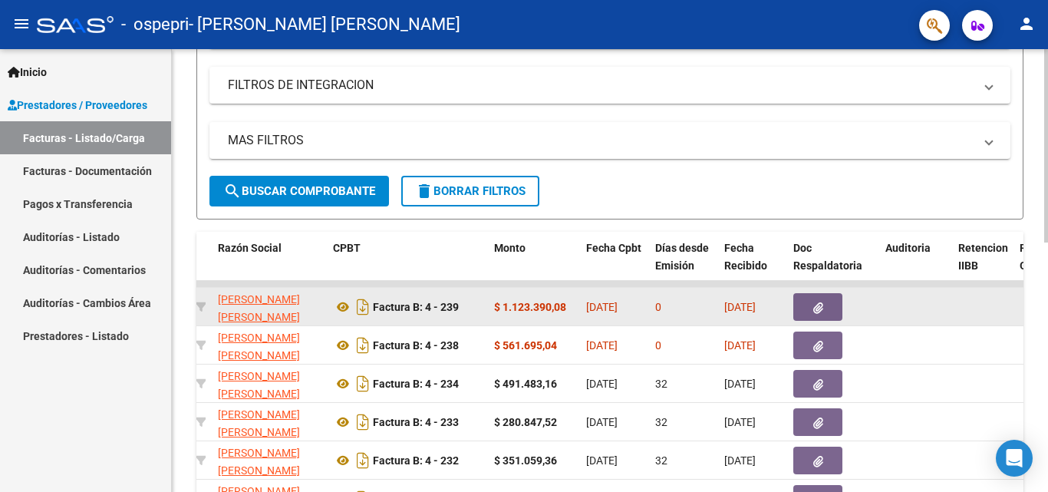
click at [735, 307] on span "[DATE]" at bounding box center [739, 307] width 31 height 12
click at [821, 304] on icon "button" at bounding box center [818, 308] width 10 height 12
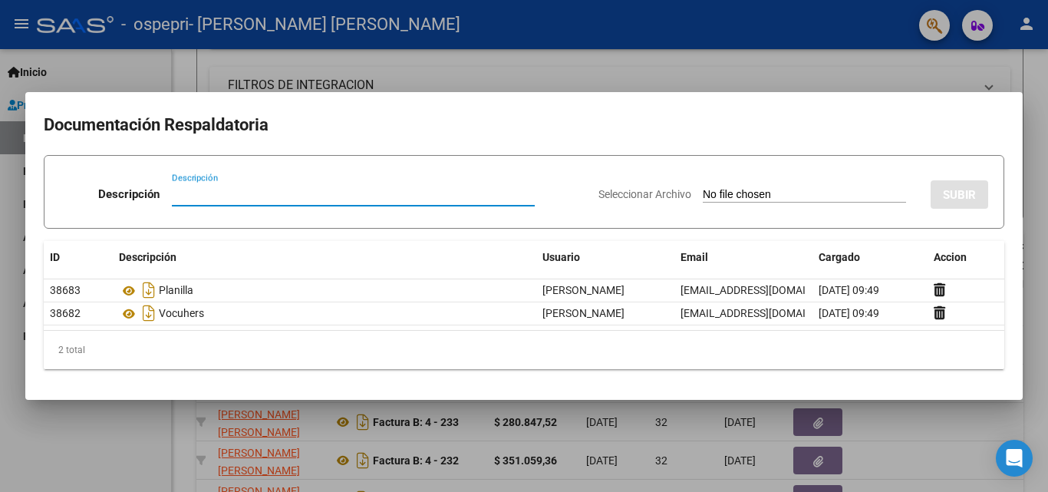
click at [830, 75] on div at bounding box center [524, 246] width 1048 height 492
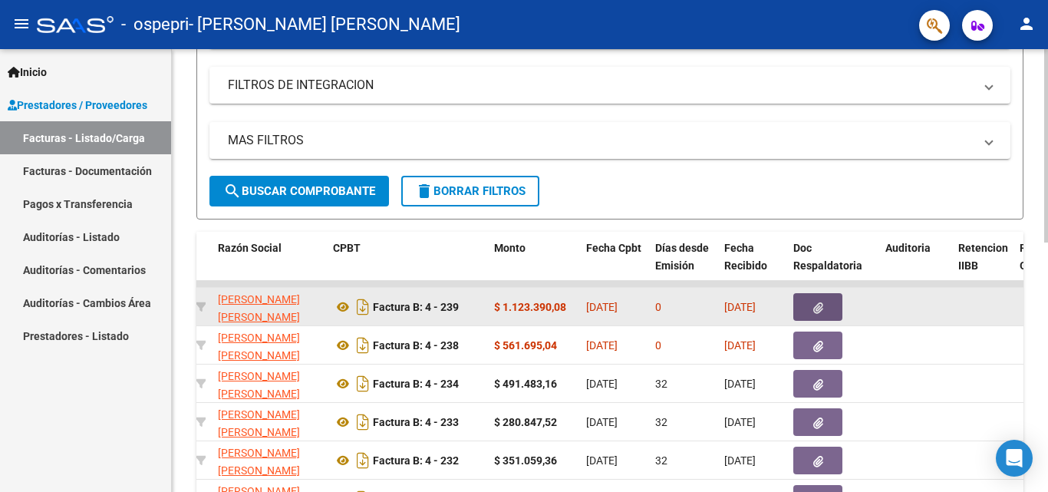
click at [824, 310] on button "button" at bounding box center [817, 307] width 49 height 28
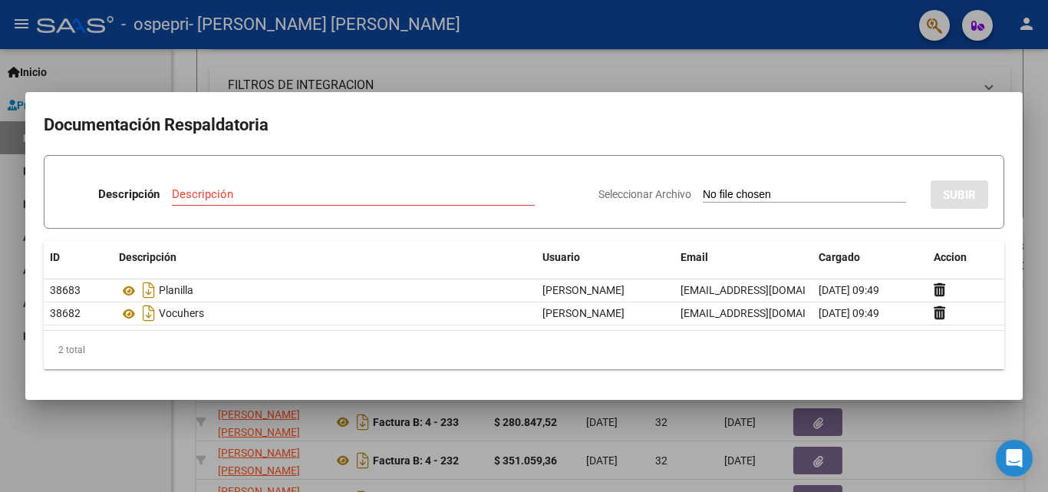
click at [768, 58] on div at bounding box center [524, 246] width 1048 height 492
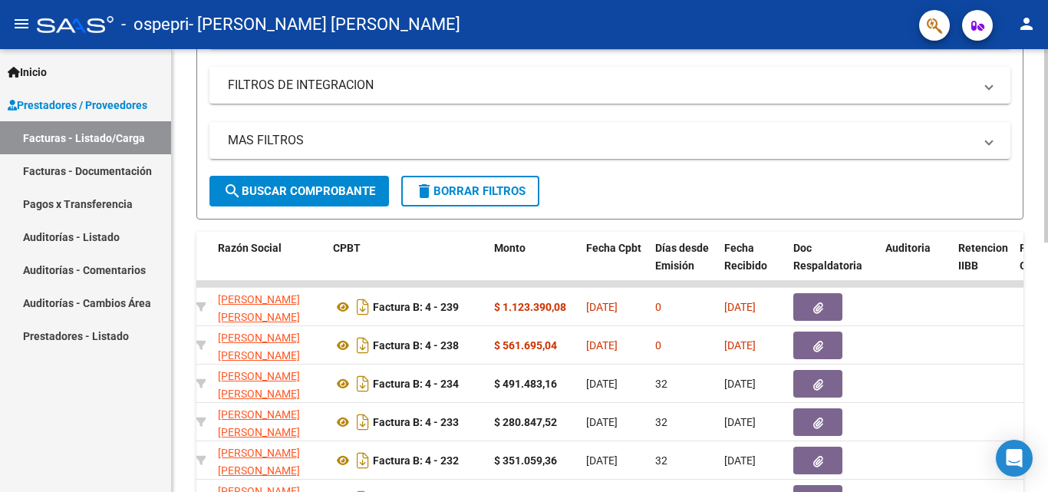
drag, startPoint x: 1043, startPoint y: 206, endPoint x: 1037, endPoint y: 160, distance: 47.2
click at [1037, 160] on div "Video tutorial PRESTADORES -> Listado de CPBTs Emitidos por Prestadores / Prove…" at bounding box center [610, 264] width 876 height 999
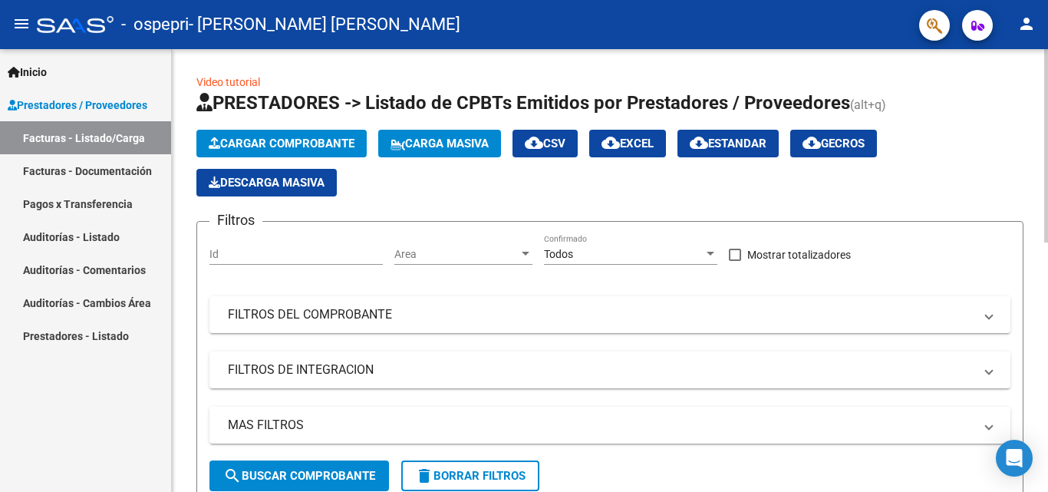
click at [1047, 139] on div at bounding box center [1046, 270] width 4 height 442
click at [1047, 139] on div at bounding box center [1046, 145] width 4 height 193
click at [342, 151] on button "Cargar Comprobante" at bounding box center [281, 144] width 170 height 28
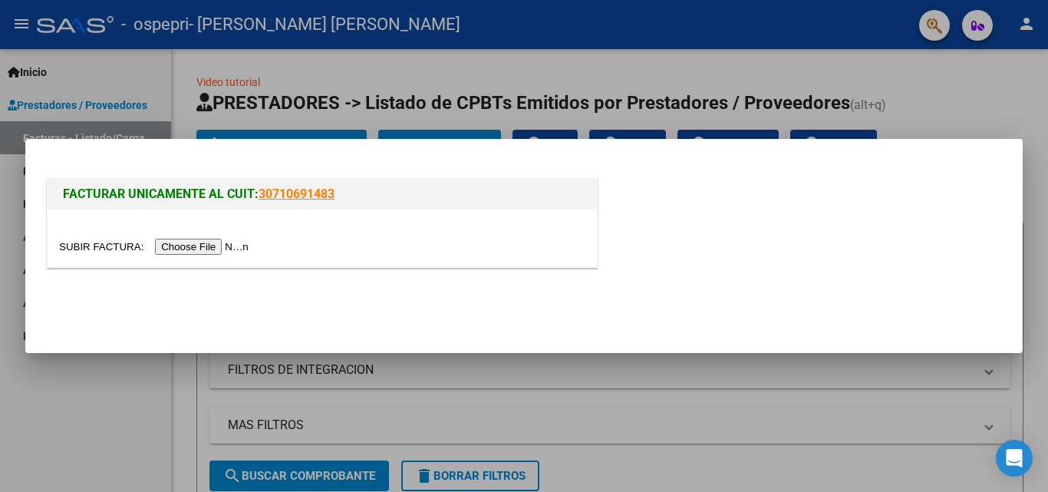
click at [177, 252] on input "file" at bounding box center [156, 247] width 194 height 16
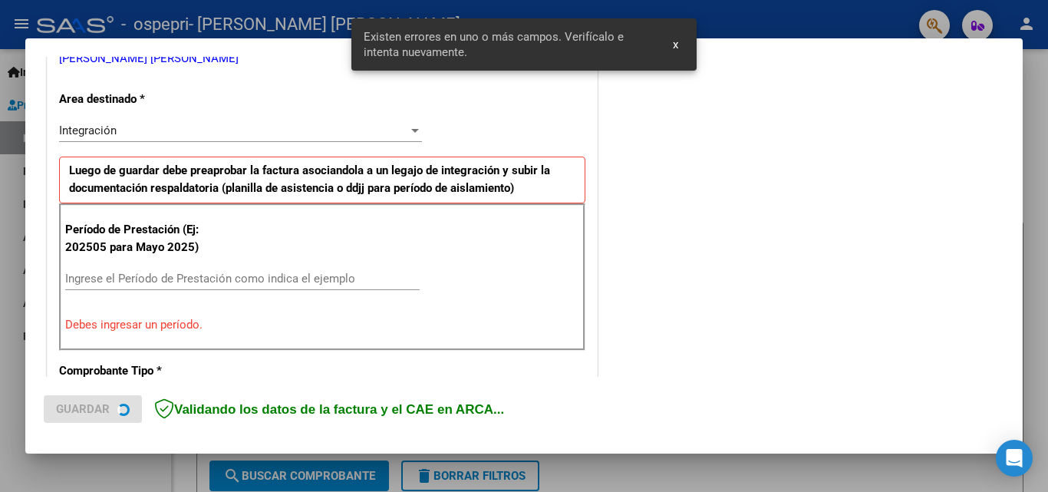
scroll to position [346, 0]
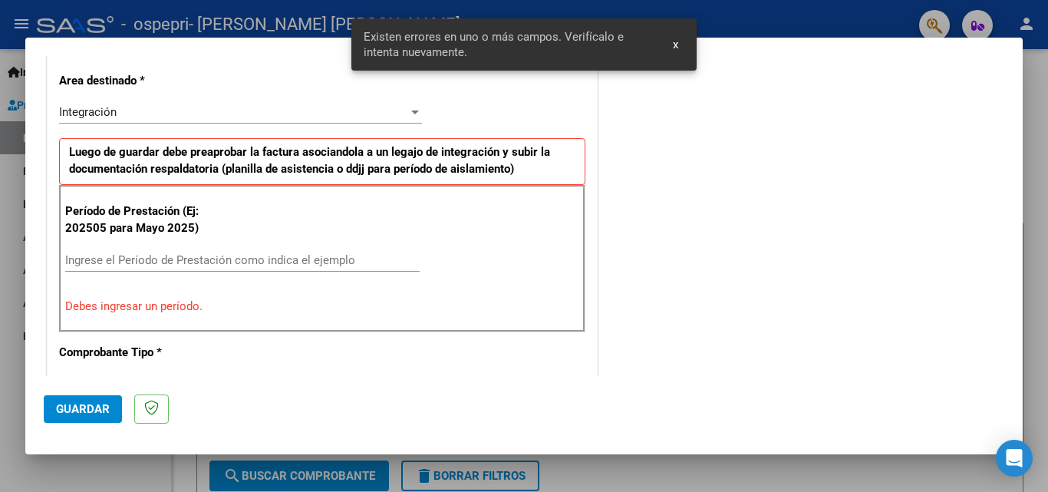
click at [208, 254] on input "Ingrese el Período de Prestación como indica el ejemplo" at bounding box center [242, 260] width 354 height 14
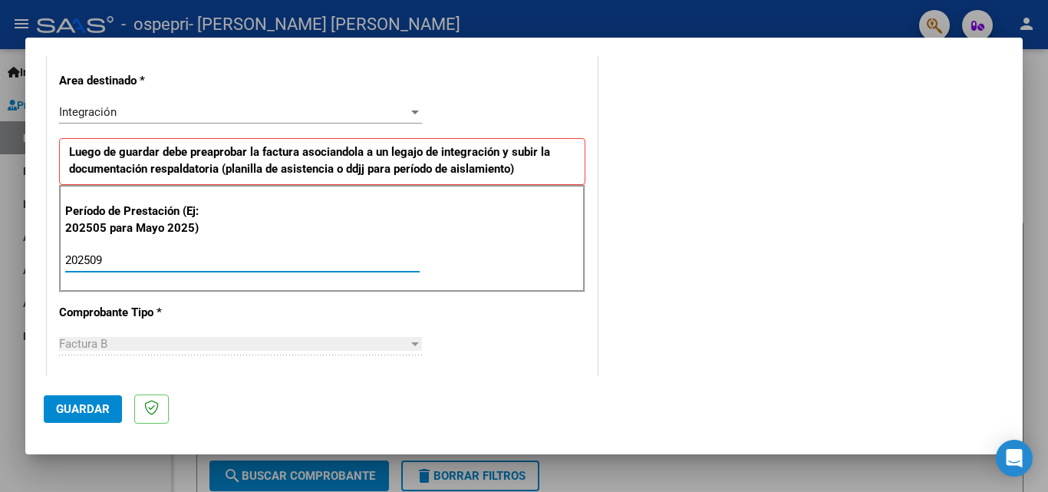
type input "202509"
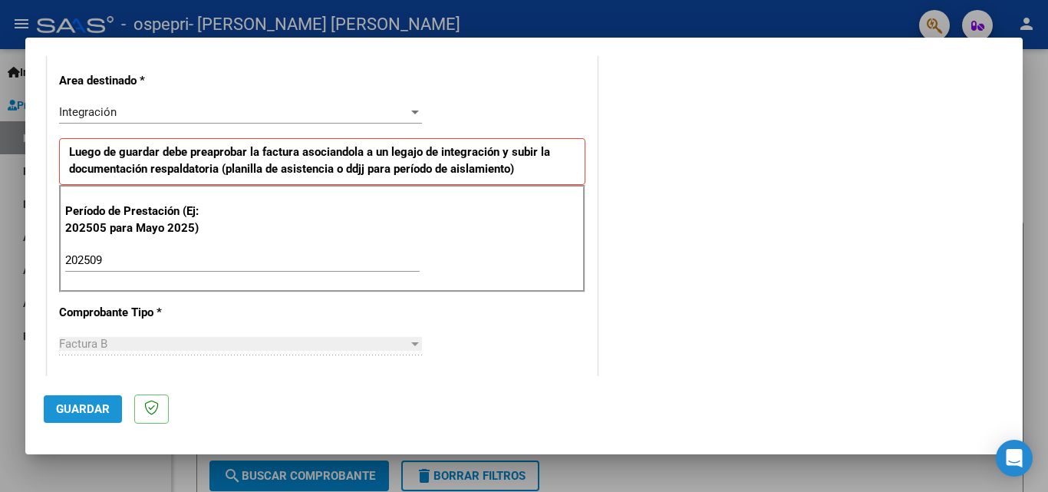
click at [88, 404] on span "Guardar" at bounding box center [83, 409] width 54 height 14
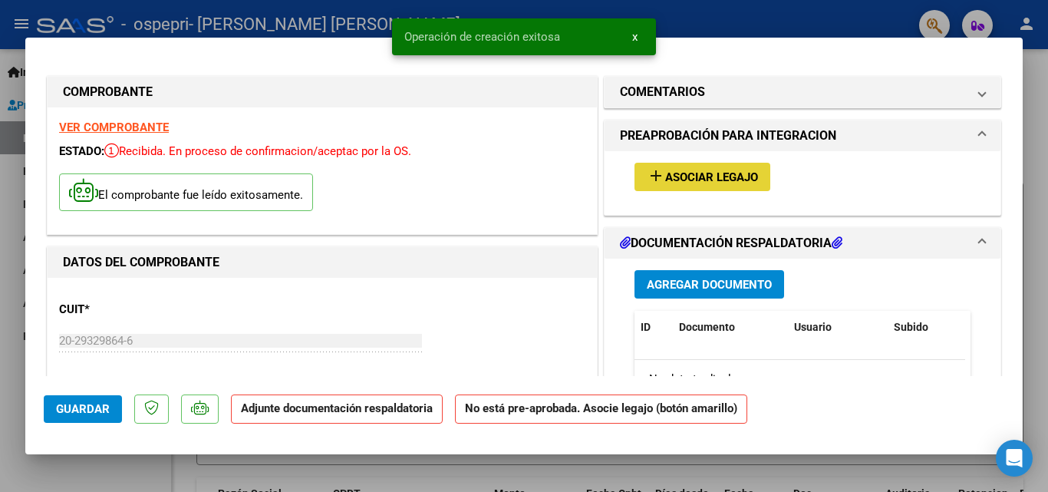
click at [716, 173] on span "Asociar Legajo" at bounding box center [711, 177] width 93 height 14
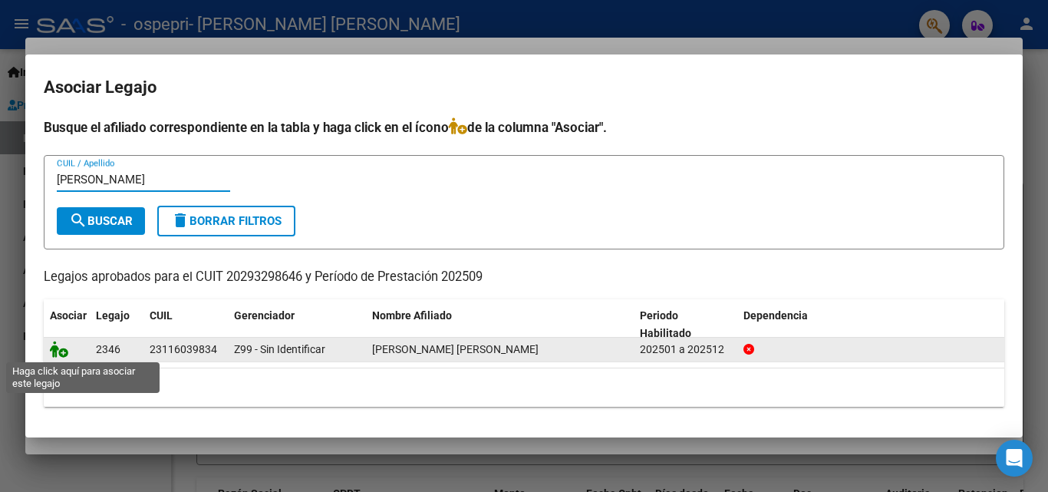
type input "[PERSON_NAME]"
click at [64, 348] on icon at bounding box center [59, 348] width 18 height 17
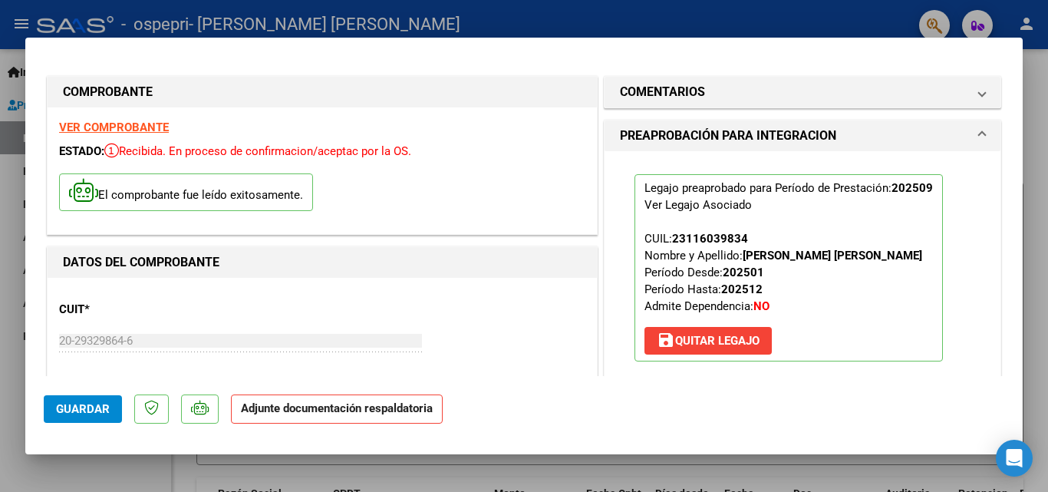
scroll to position [279, 0]
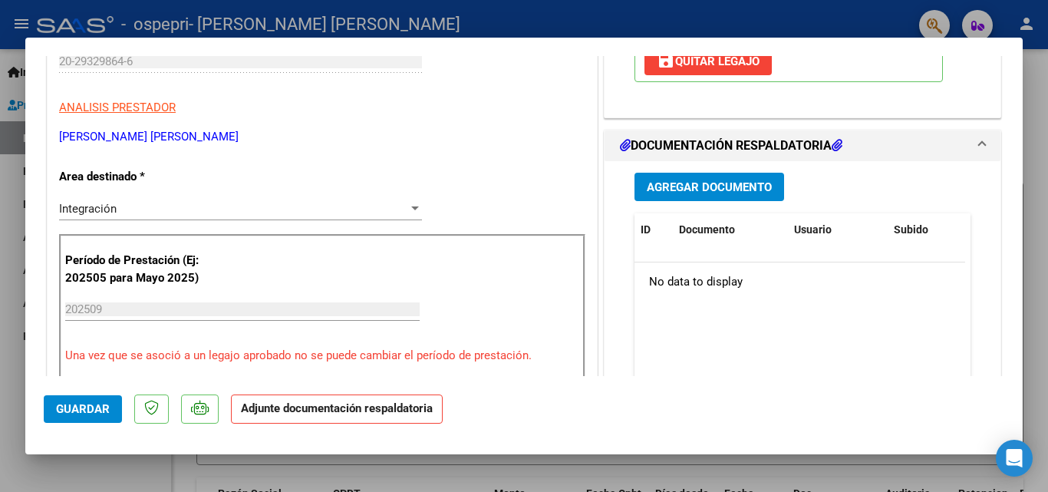
click at [736, 171] on div "Agregar Documento ID Documento Usuario Subido Acción No data to display 0 total…" at bounding box center [802, 314] width 359 height 306
click at [727, 187] on span "Agregar Documento" at bounding box center [708, 187] width 125 height 14
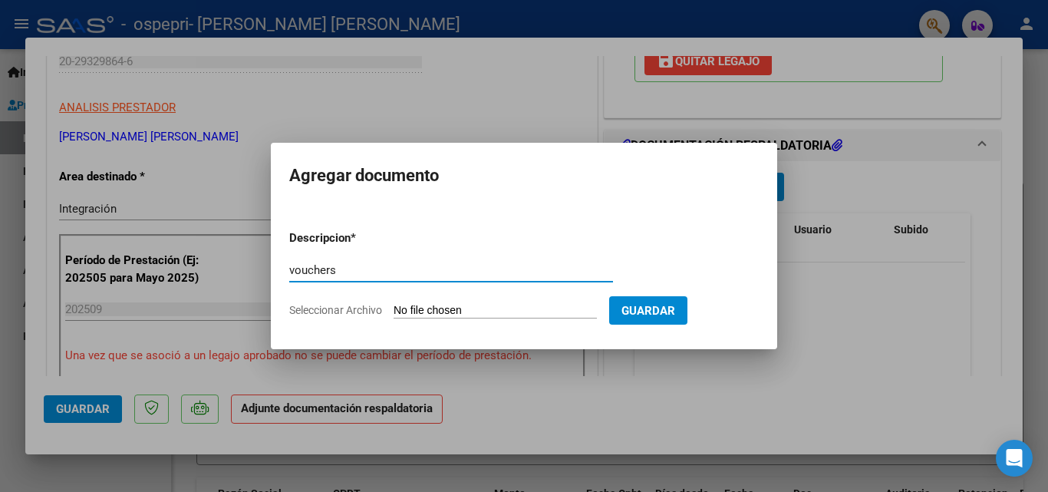
type input "vouchers"
click at [446, 304] on input "Seleccionar Archivo" at bounding box center [494, 311] width 203 height 15
type input "C:\fakepath\Martinez20251006_10000397.pdf"
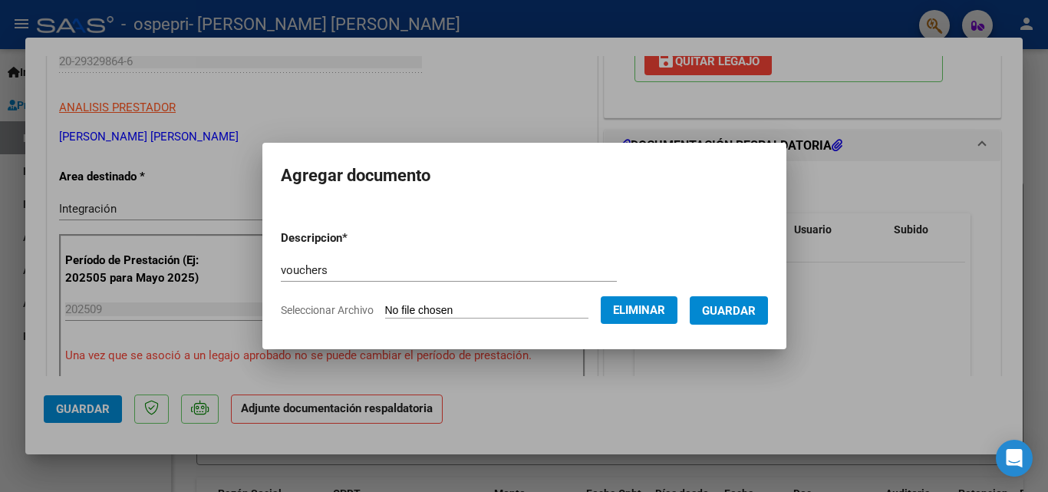
click at [712, 310] on span "Guardar" at bounding box center [729, 311] width 54 height 14
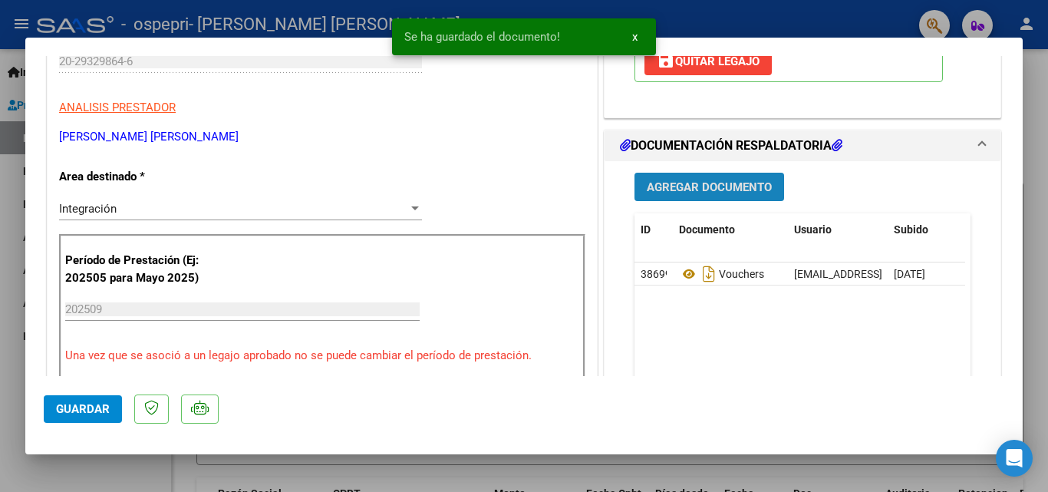
click at [713, 194] on span "Agregar Documento" at bounding box center [708, 187] width 125 height 14
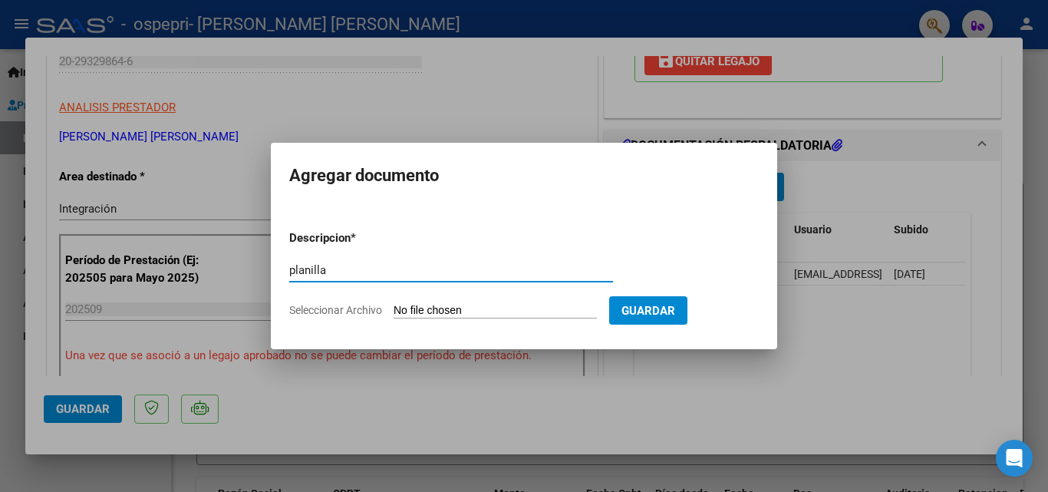
type input "planilla"
click at [530, 311] on input "Seleccionar Archivo" at bounding box center [494, 311] width 203 height 15
type input "C:\fakepath\Discapacidad sep.xlsx"
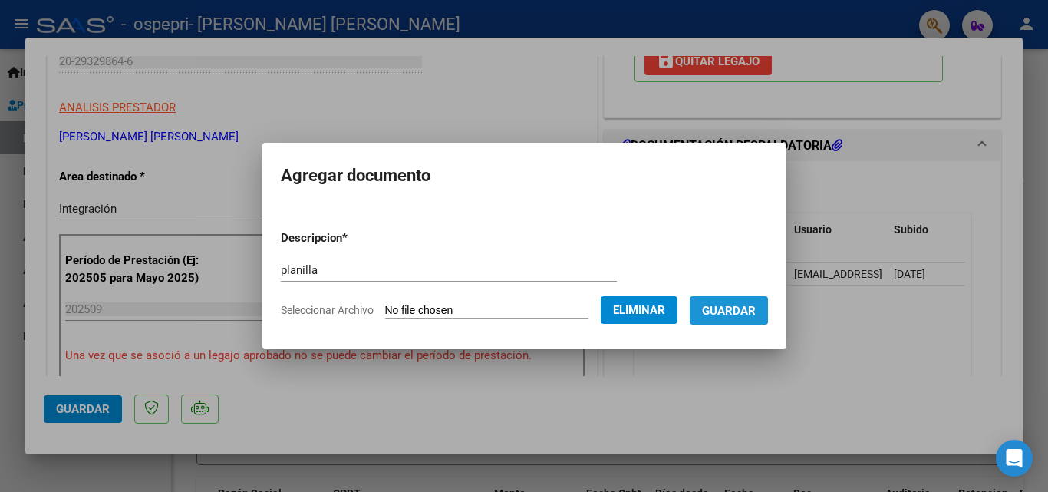
click at [716, 310] on span "Guardar" at bounding box center [729, 311] width 54 height 14
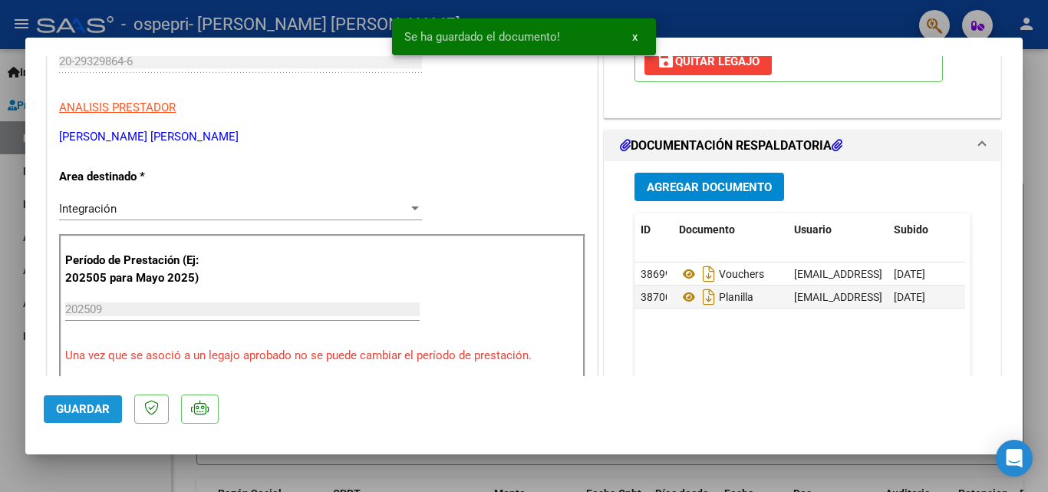
click at [77, 419] on button "Guardar" at bounding box center [83, 409] width 78 height 28
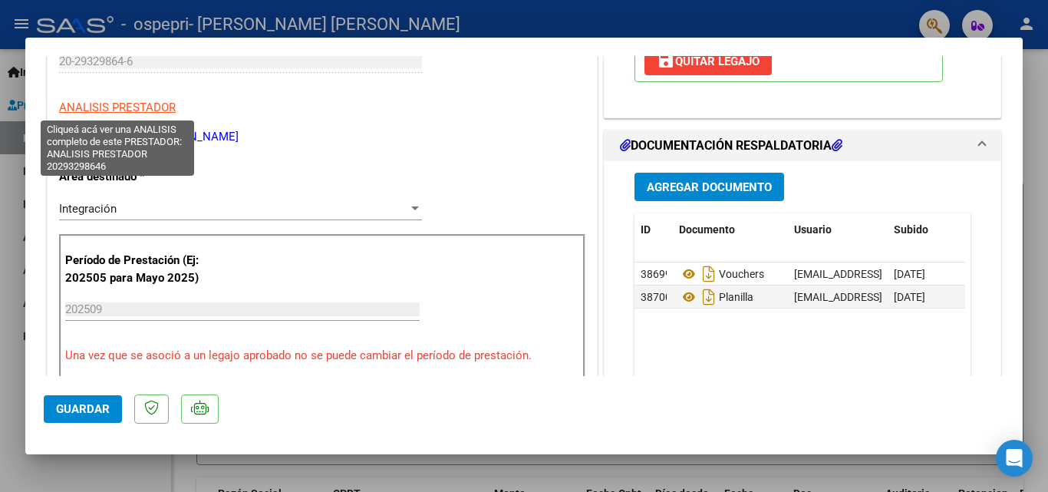
click at [160, 104] on span "ANALISIS PRESTADOR" at bounding box center [117, 107] width 117 height 14
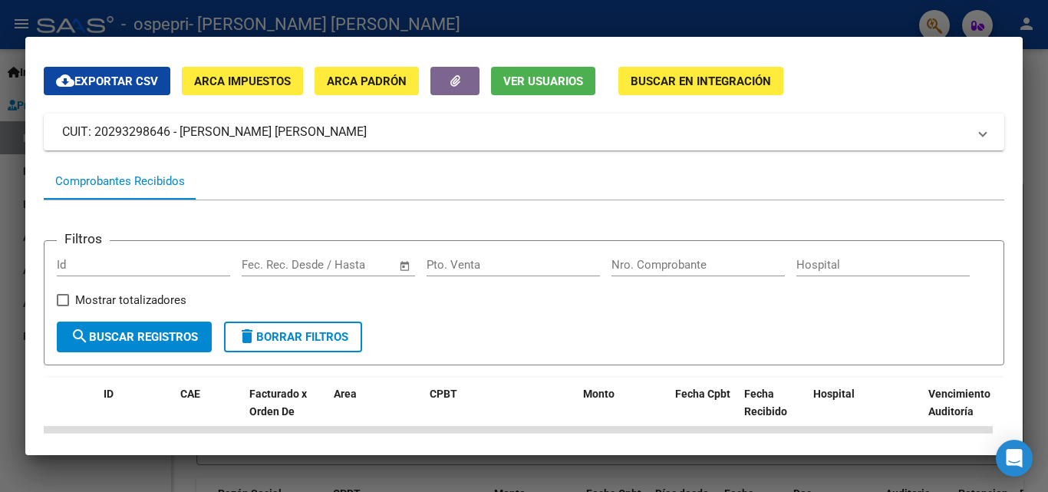
scroll to position [25, 0]
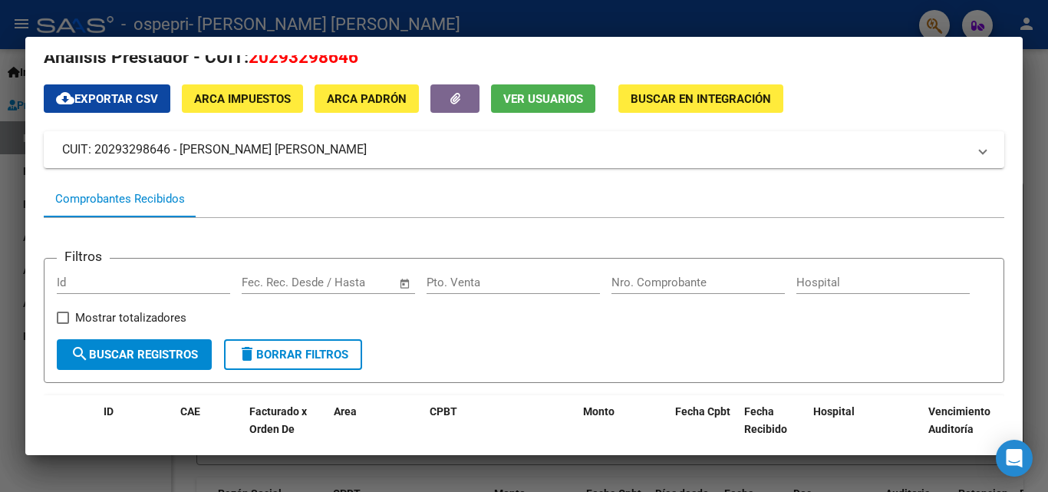
drag, startPoint x: 1004, startPoint y: 150, endPoint x: 1004, endPoint y: 129, distance: 20.7
click at [1004, 129] on mat-dialog-content "Análisis Prestador - CUIT: 20293298646 cloud_download Exportar CSV ARCA Impuest…" at bounding box center [523, 245] width 997 height 381
click at [15, 225] on div at bounding box center [524, 246] width 1048 height 492
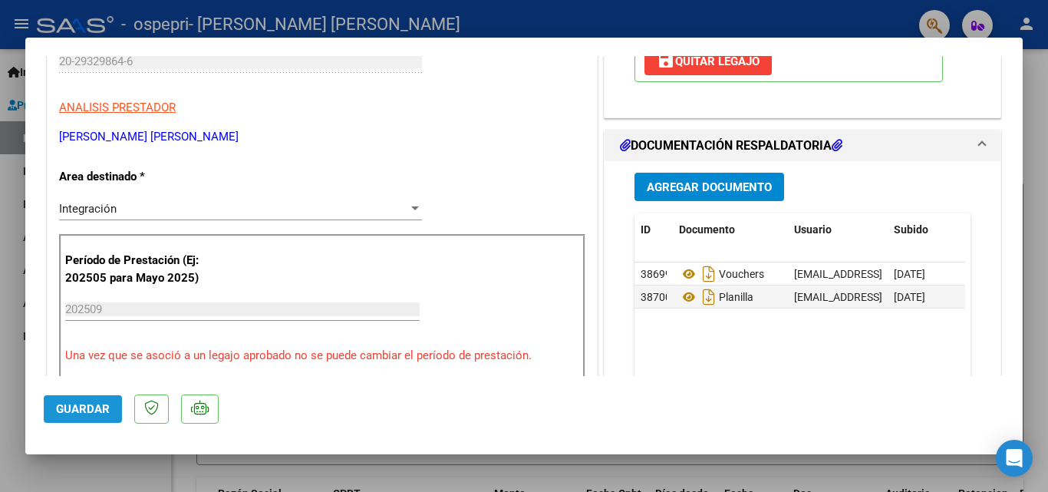
click at [97, 419] on button "Guardar" at bounding box center [83, 409] width 78 height 28
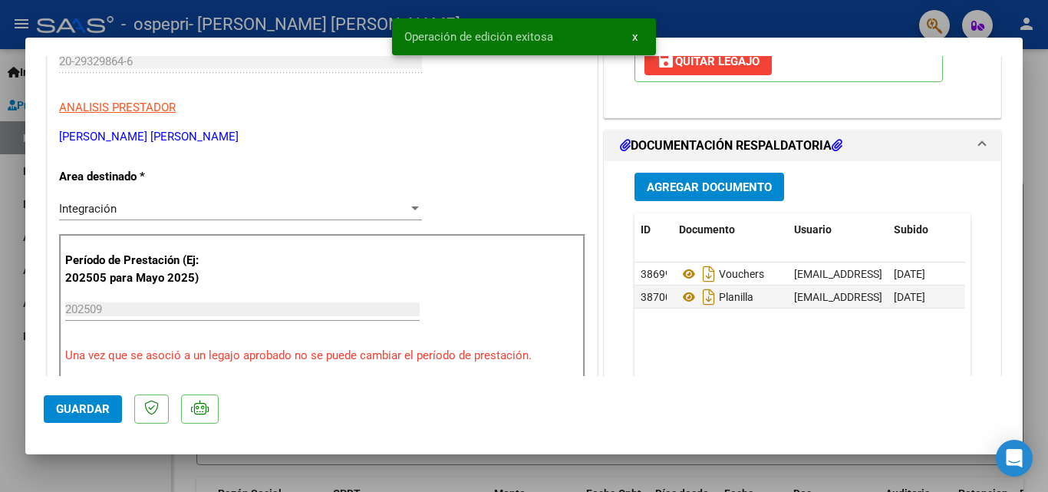
click at [11, 281] on div at bounding box center [524, 246] width 1048 height 492
type input "$ 0,00"
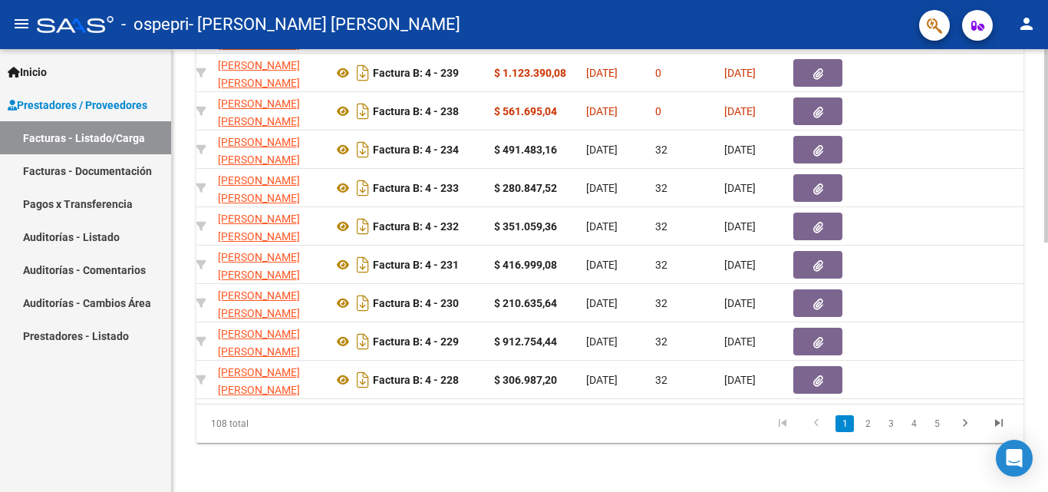
scroll to position [569, 0]
click at [1046, 482] on div at bounding box center [1046, 394] width 4 height 193
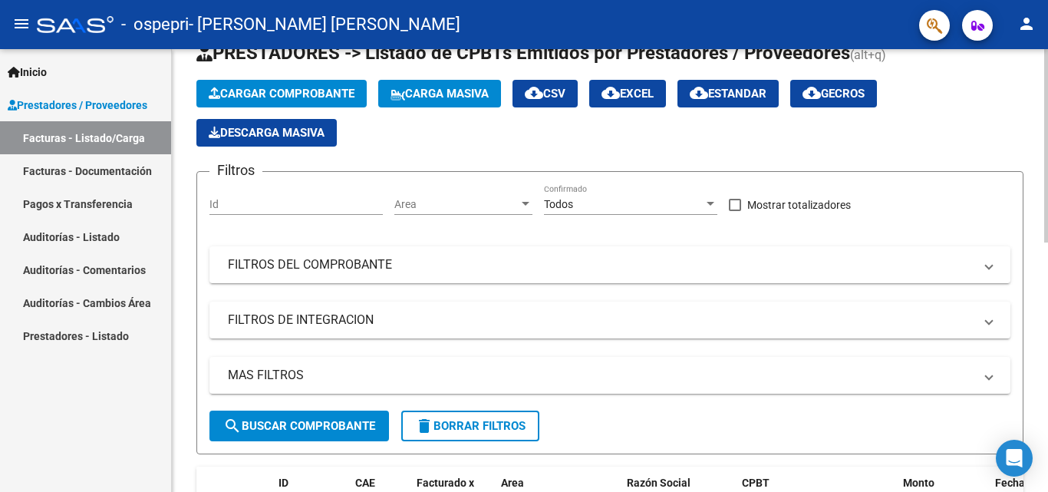
scroll to position [17, 0]
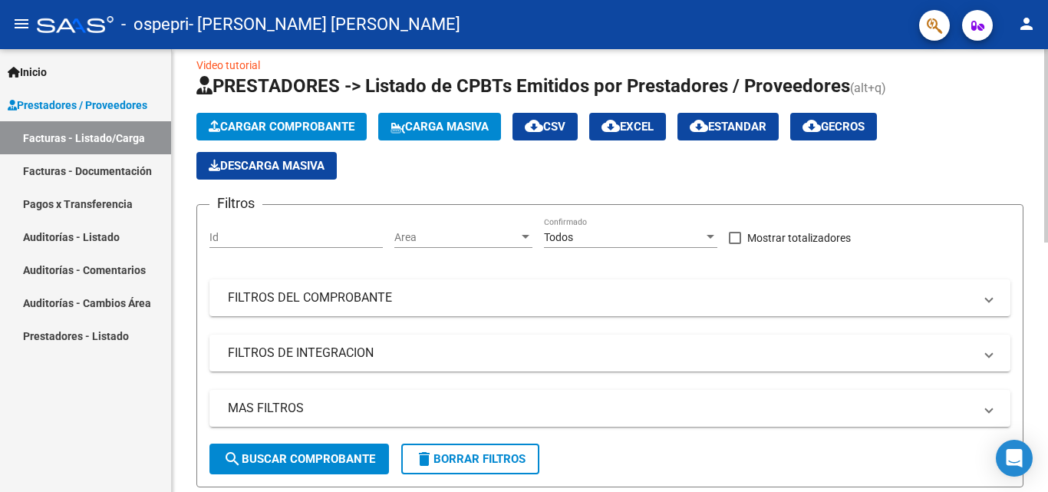
click at [1047, 106] on div at bounding box center [1046, 153] width 4 height 193
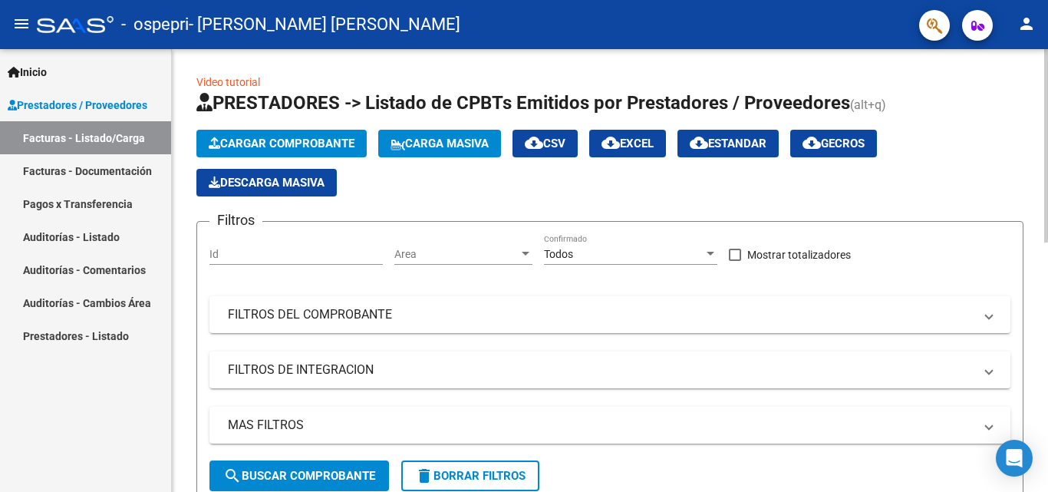
drag, startPoint x: 304, startPoint y: 128, endPoint x: 300, endPoint y: 137, distance: 10.3
click at [300, 137] on app-list-header "PRESTADORES -> Listado de CPBTs Emitidos por Prestadores / Proveedores (alt+q) …" at bounding box center [609, 296] width 827 height 413
click at [300, 137] on span "Cargar Comprobante" at bounding box center [282, 144] width 146 height 14
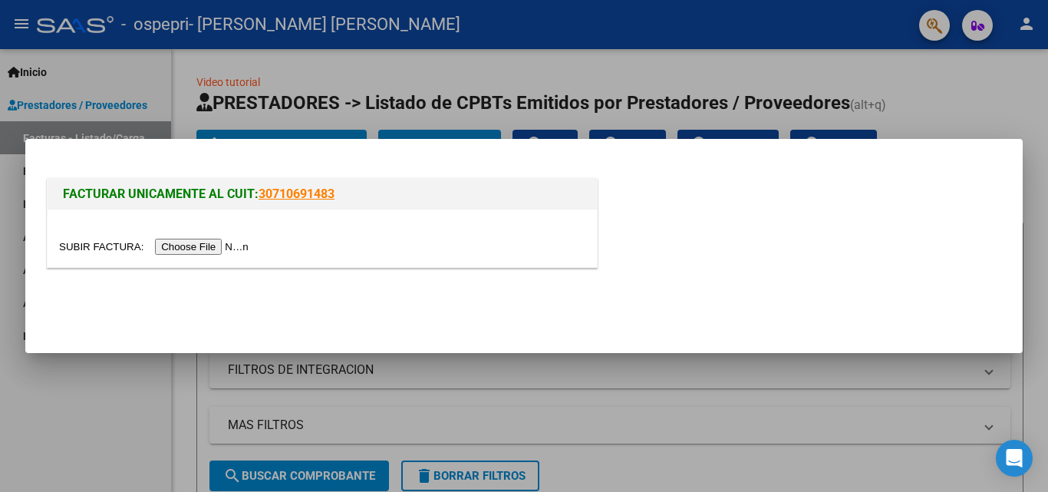
click at [221, 244] on input "file" at bounding box center [156, 247] width 194 height 16
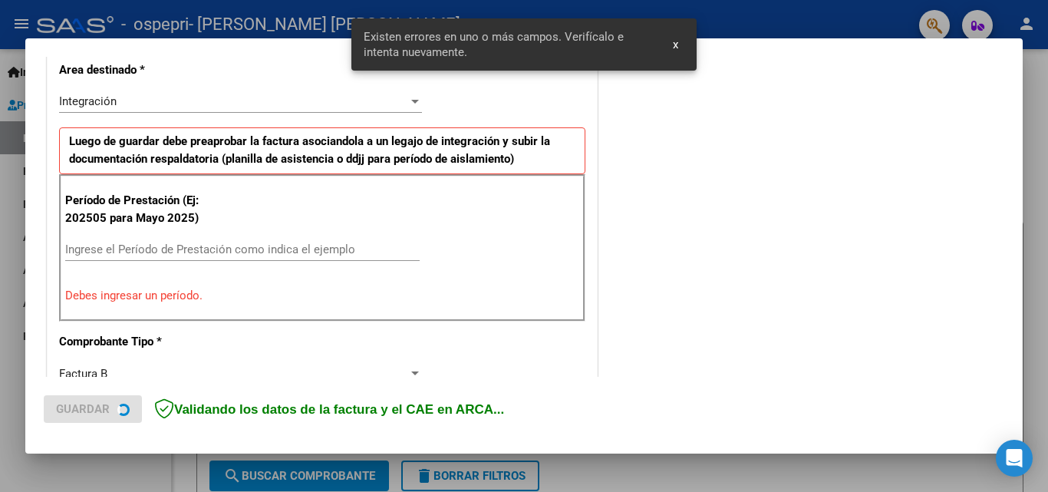
scroll to position [374, 0]
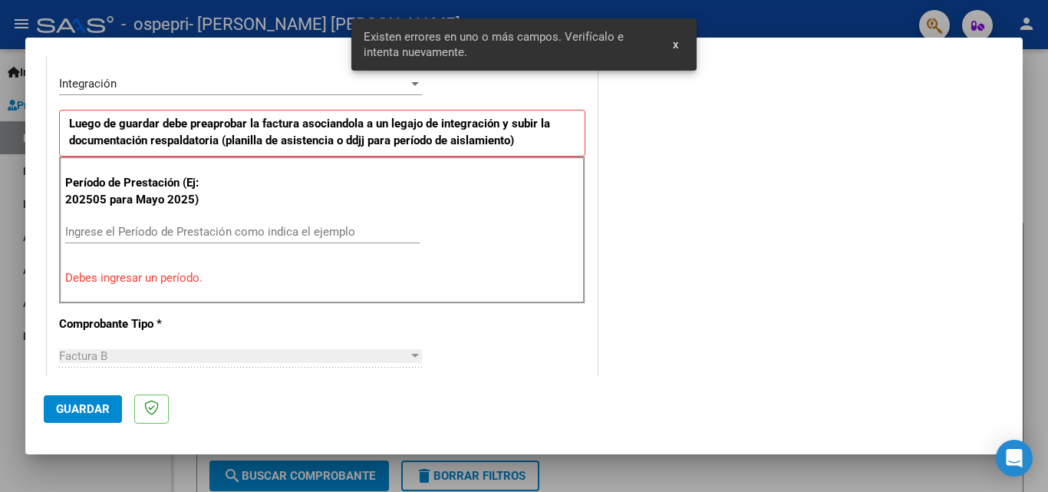
click at [135, 236] on input "Ingrese el Período de Prestación como indica el ejemplo" at bounding box center [242, 232] width 354 height 14
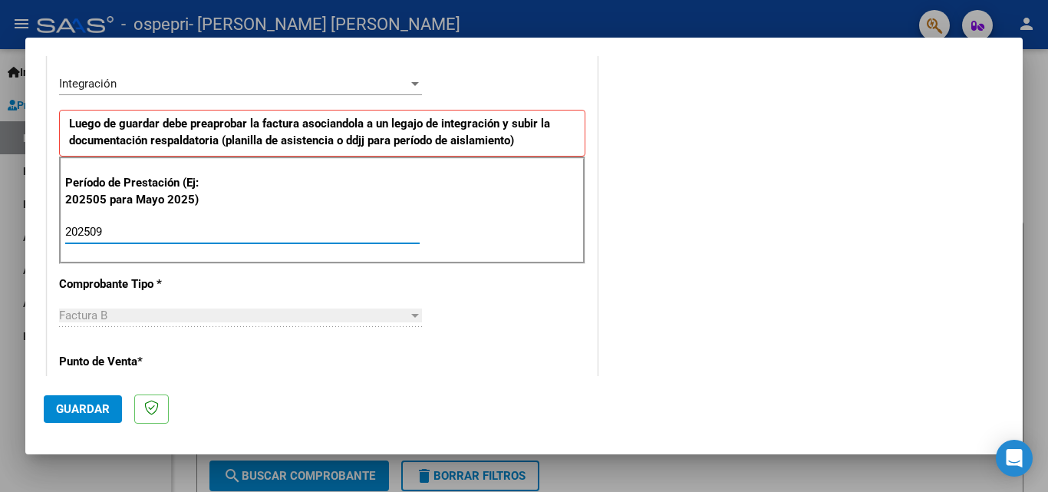
type input "202509"
click at [84, 417] on button "Guardar" at bounding box center [83, 409] width 78 height 28
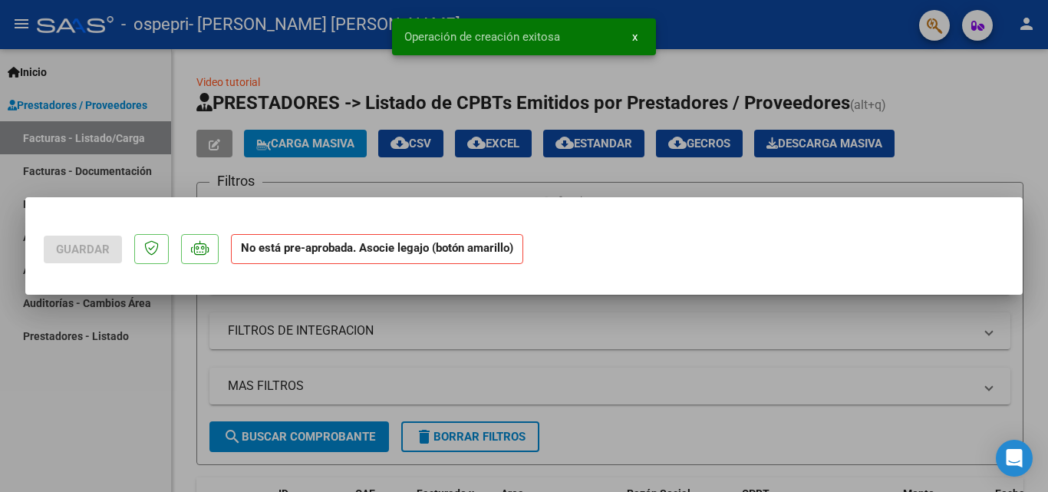
scroll to position [0, 0]
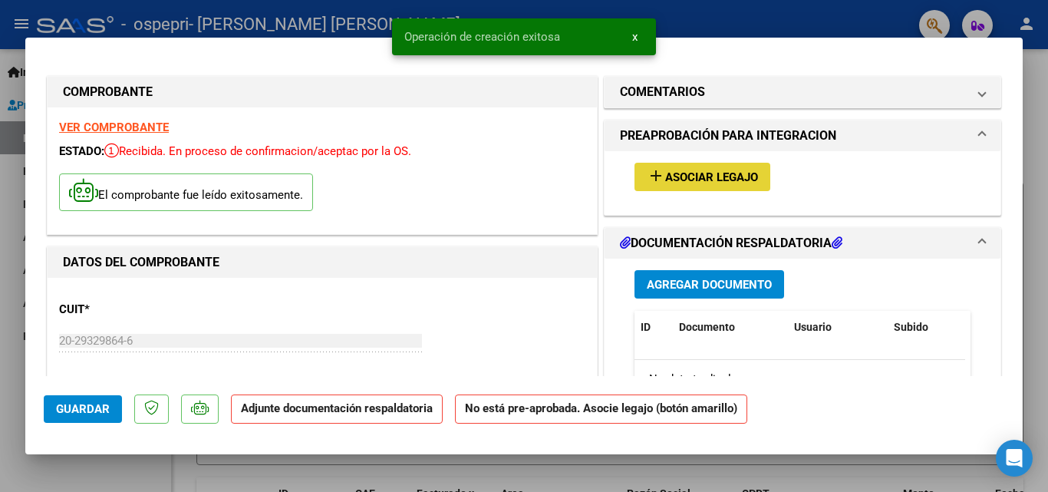
click at [703, 176] on span "Asociar Legajo" at bounding box center [711, 177] width 93 height 14
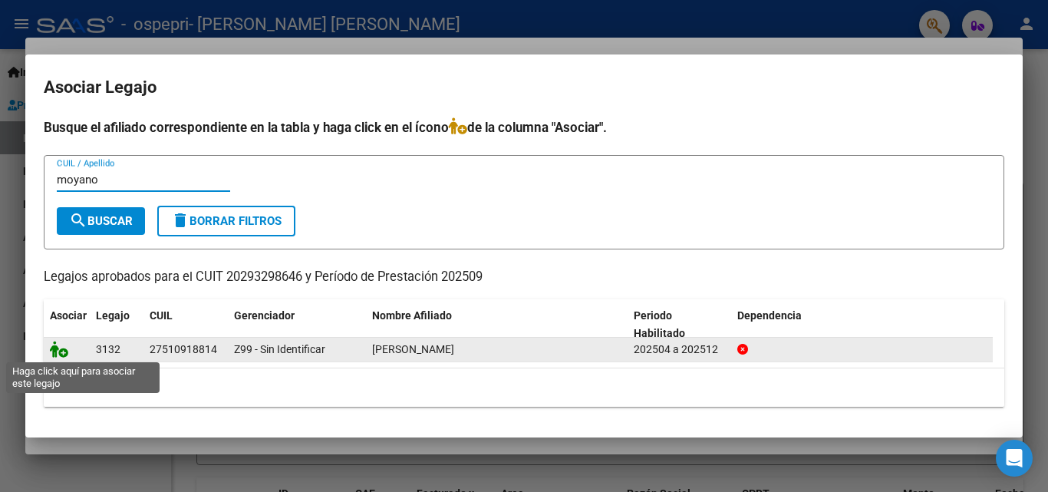
type input "moyano"
click at [54, 356] on icon at bounding box center [59, 348] width 18 height 17
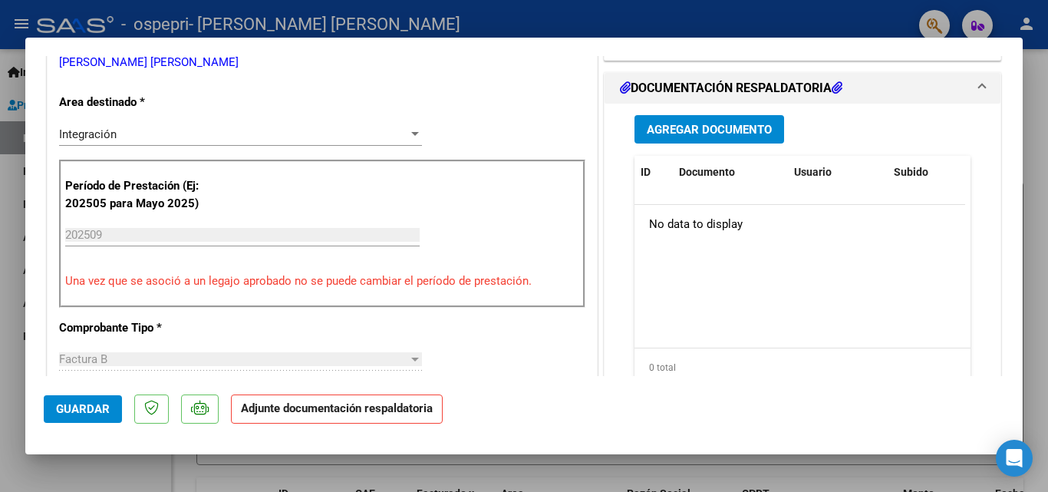
scroll to position [357, 0]
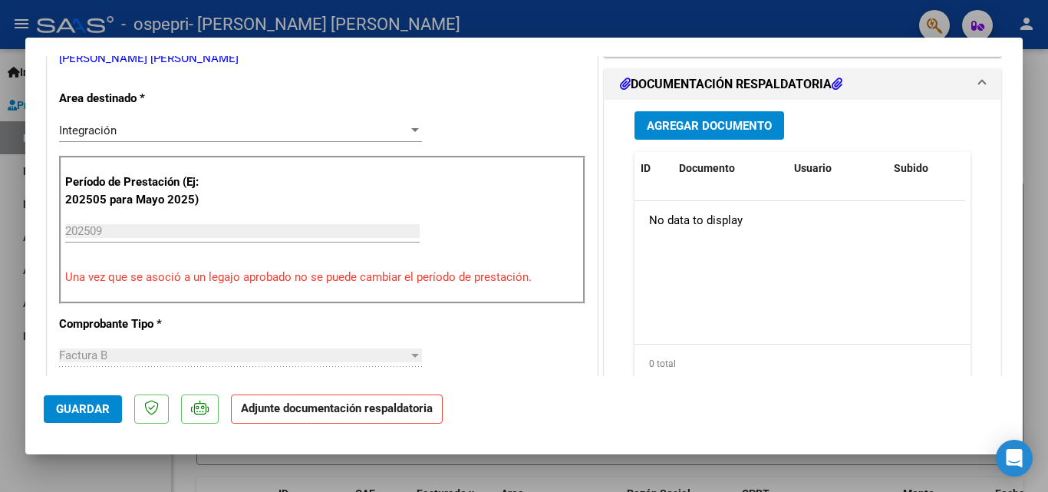
click at [731, 115] on button "Agregar Documento" at bounding box center [709, 125] width 150 height 28
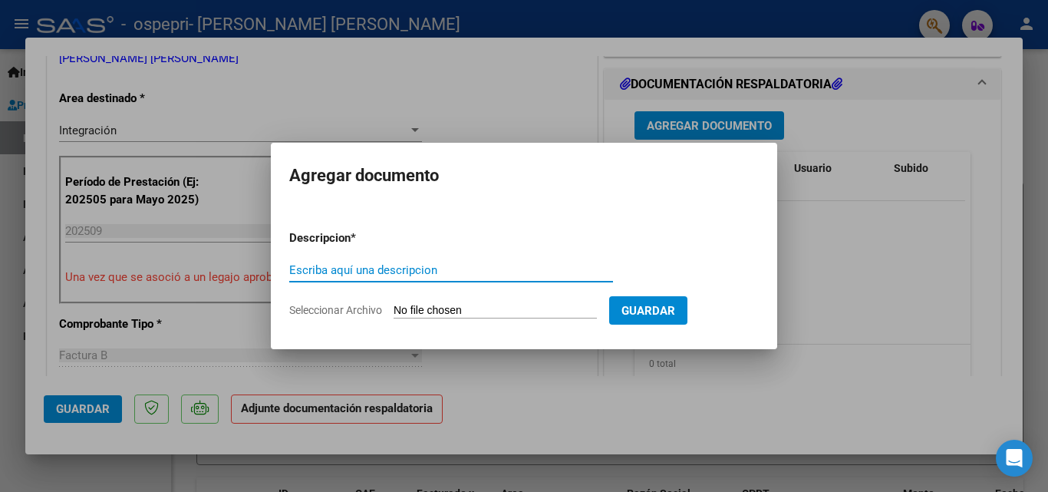
click at [371, 271] on input "Escriba aquí una descripcion" at bounding box center [451, 270] width 324 height 14
type input "vouchers"
click at [440, 311] on input "Seleccionar Archivo" at bounding box center [494, 311] width 203 height 15
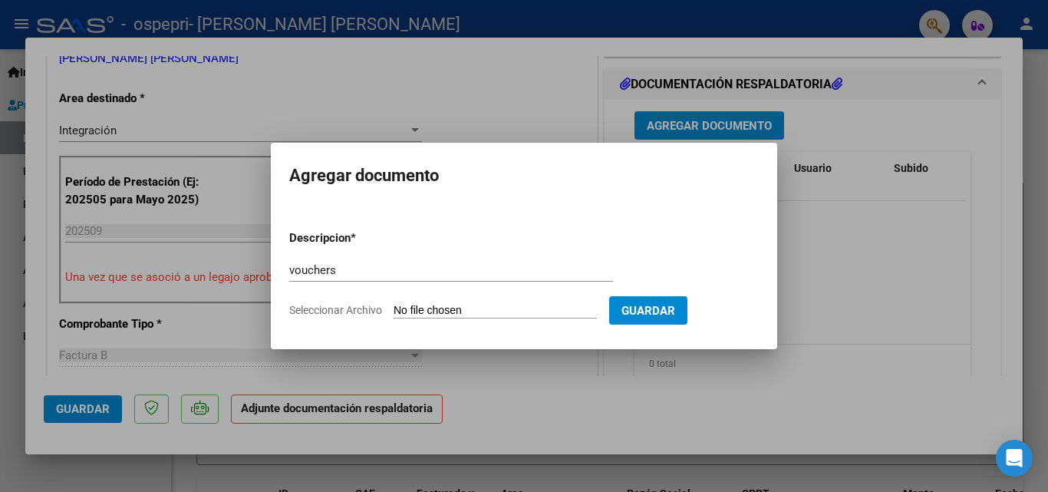
type input "C:\fakepath\Moyano20251006_10140076.pdf"
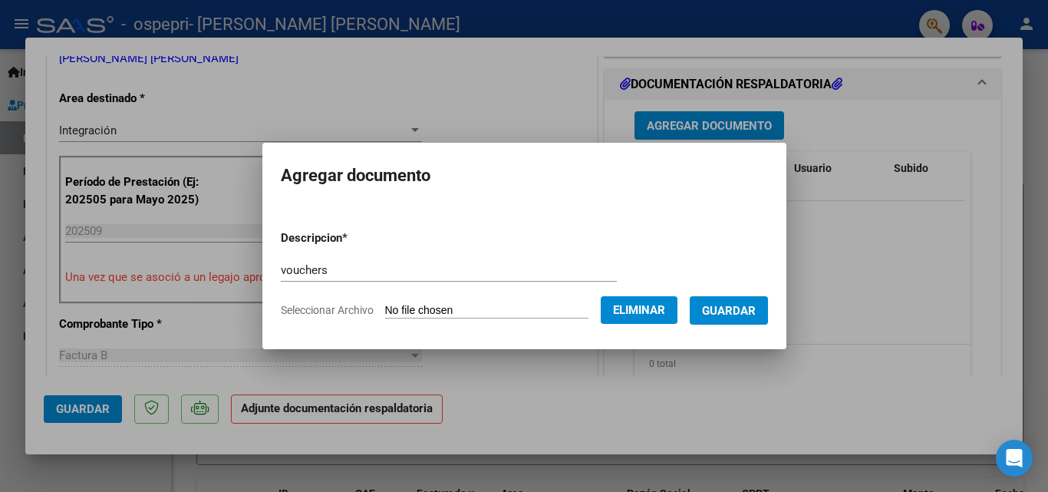
click at [708, 314] on span "Guardar" at bounding box center [729, 311] width 54 height 14
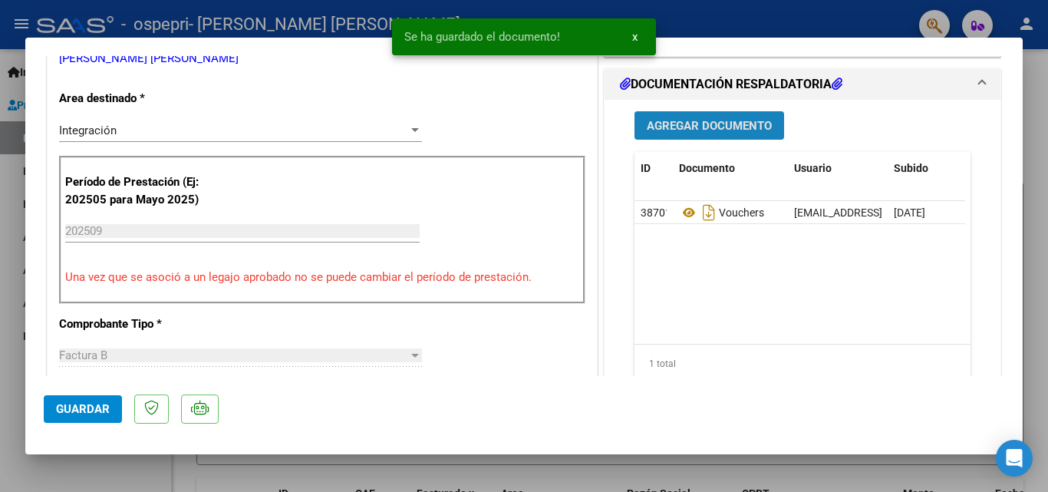
click at [699, 121] on span "Agregar Documento" at bounding box center [708, 126] width 125 height 14
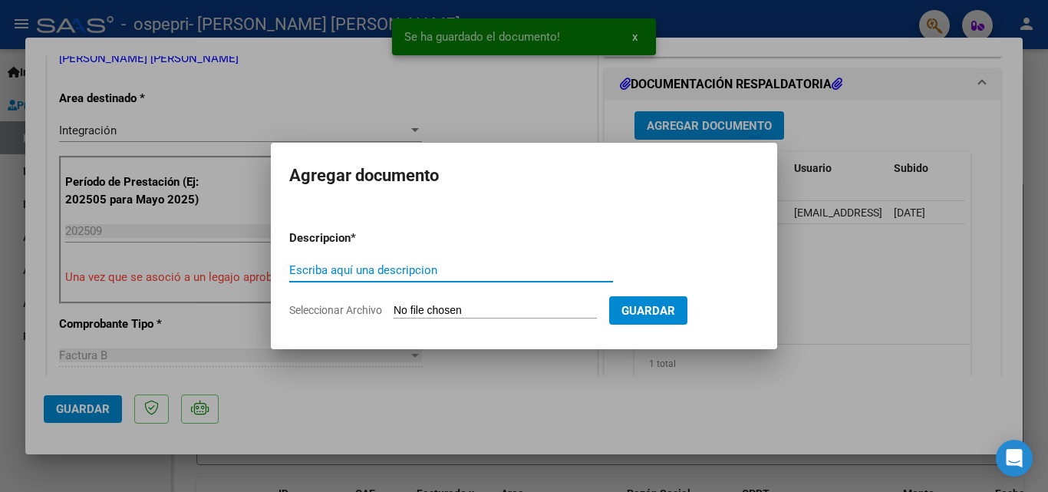
type input "p"
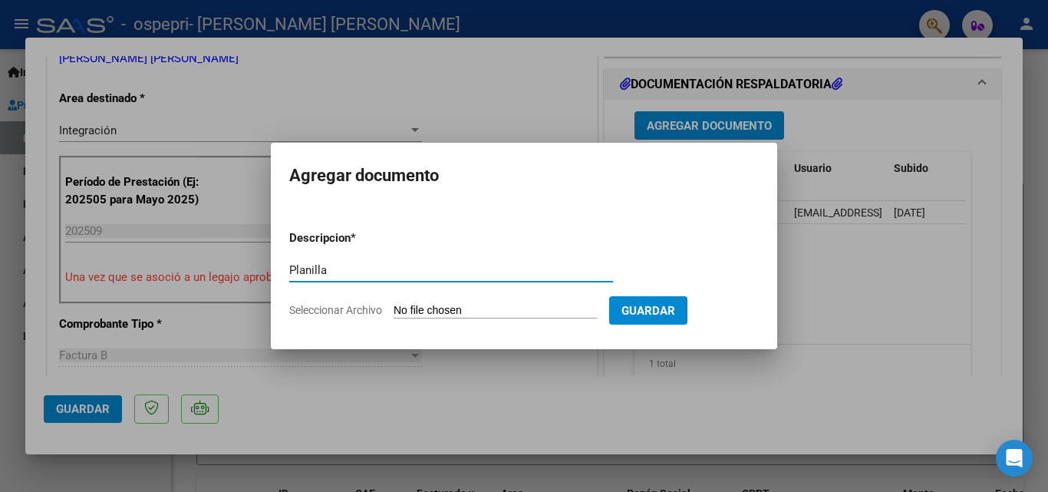
type input "Planilla"
click at [446, 305] on input "Seleccionar Archivo" at bounding box center [494, 311] width 203 height 15
type input "C:\fakepath\Discapacidad sep.xlsx"
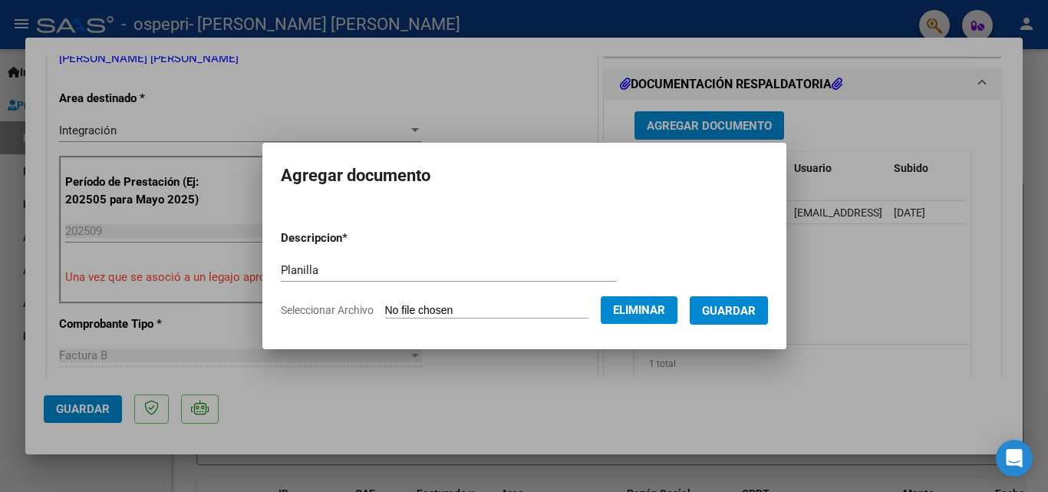
click at [709, 308] on span "Guardar" at bounding box center [729, 311] width 54 height 14
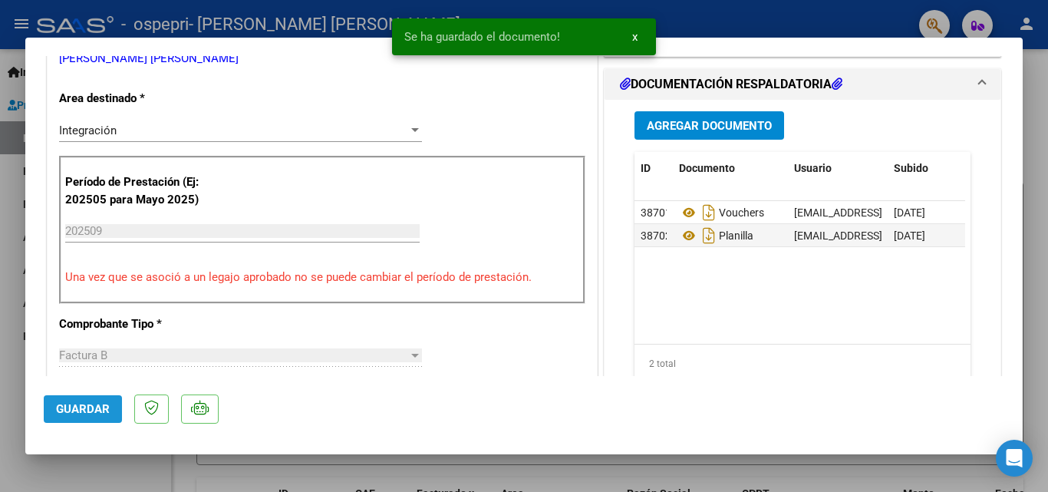
click at [88, 411] on span "Guardar" at bounding box center [83, 409] width 54 height 14
click at [0, 280] on div at bounding box center [524, 246] width 1048 height 492
type input "$ 0,00"
